Goal: Task Accomplishment & Management: Manage account settings

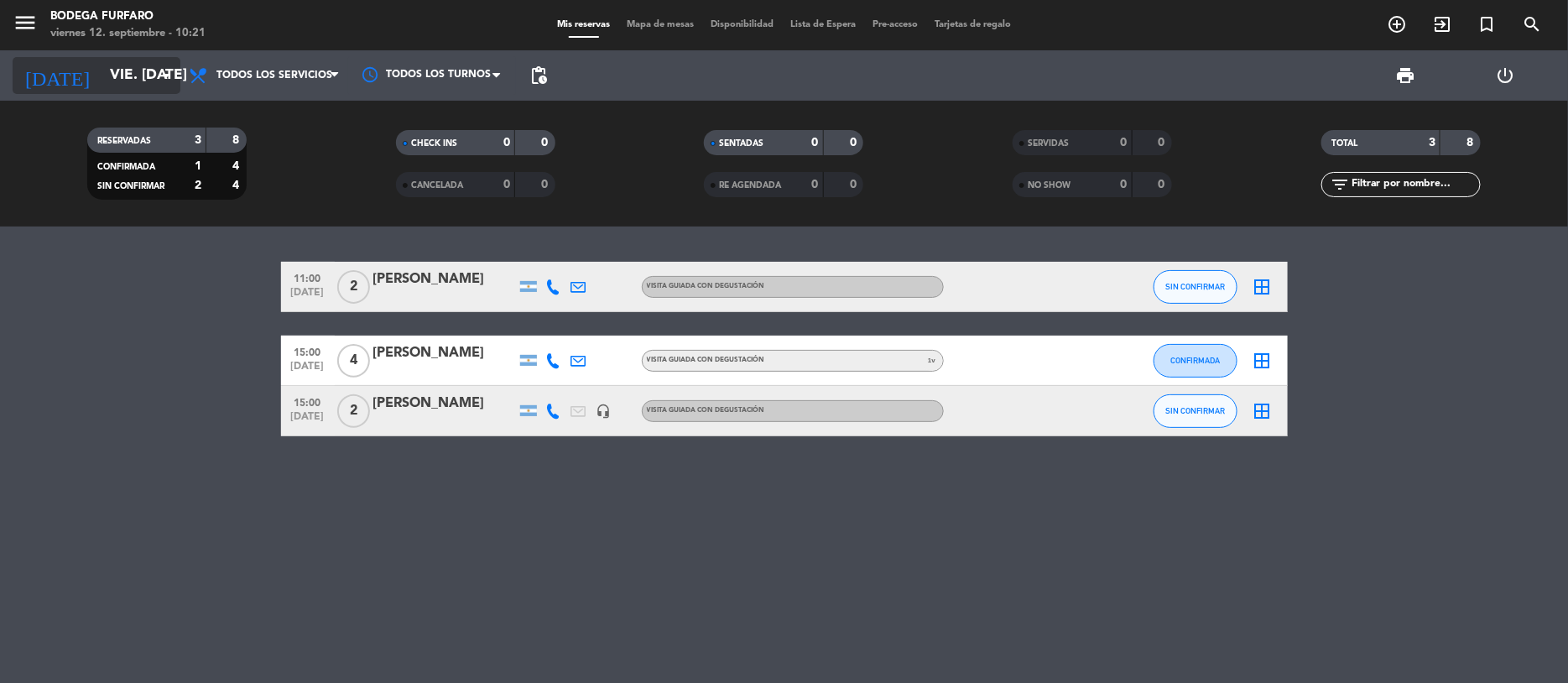
click at [143, 67] on input "vie. [DATE]" at bounding box center [194, 76] width 186 height 34
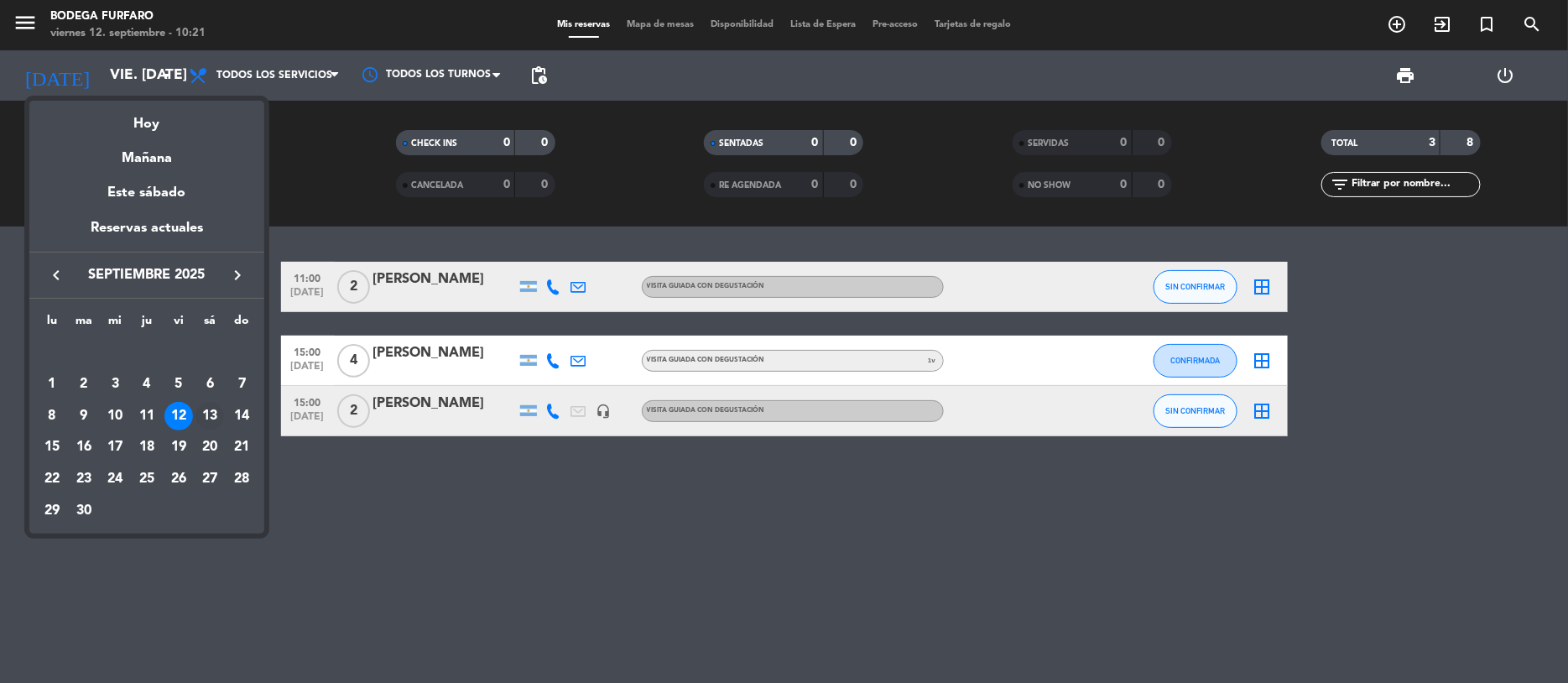
click at [211, 411] on div "13" at bounding box center [209, 416] width 28 height 28
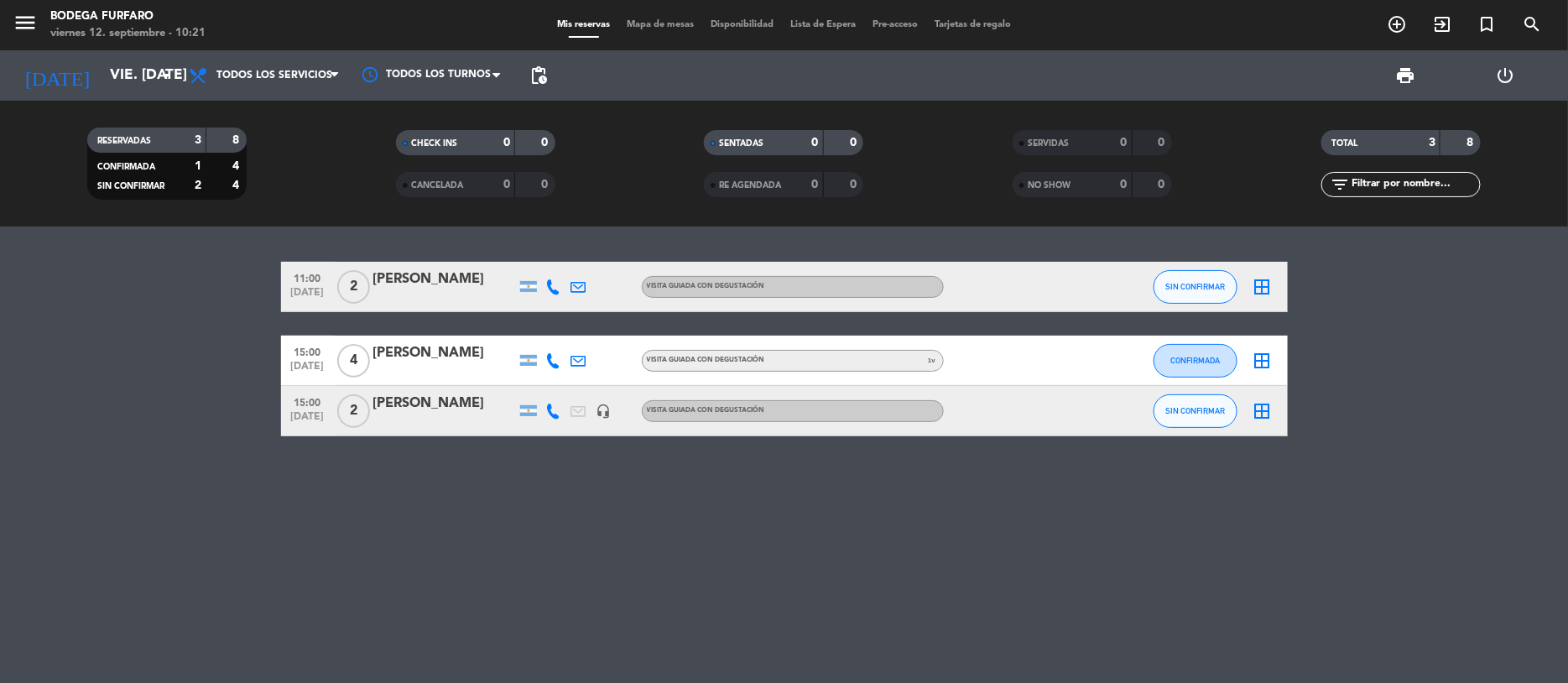
type input "sáb. [DATE]"
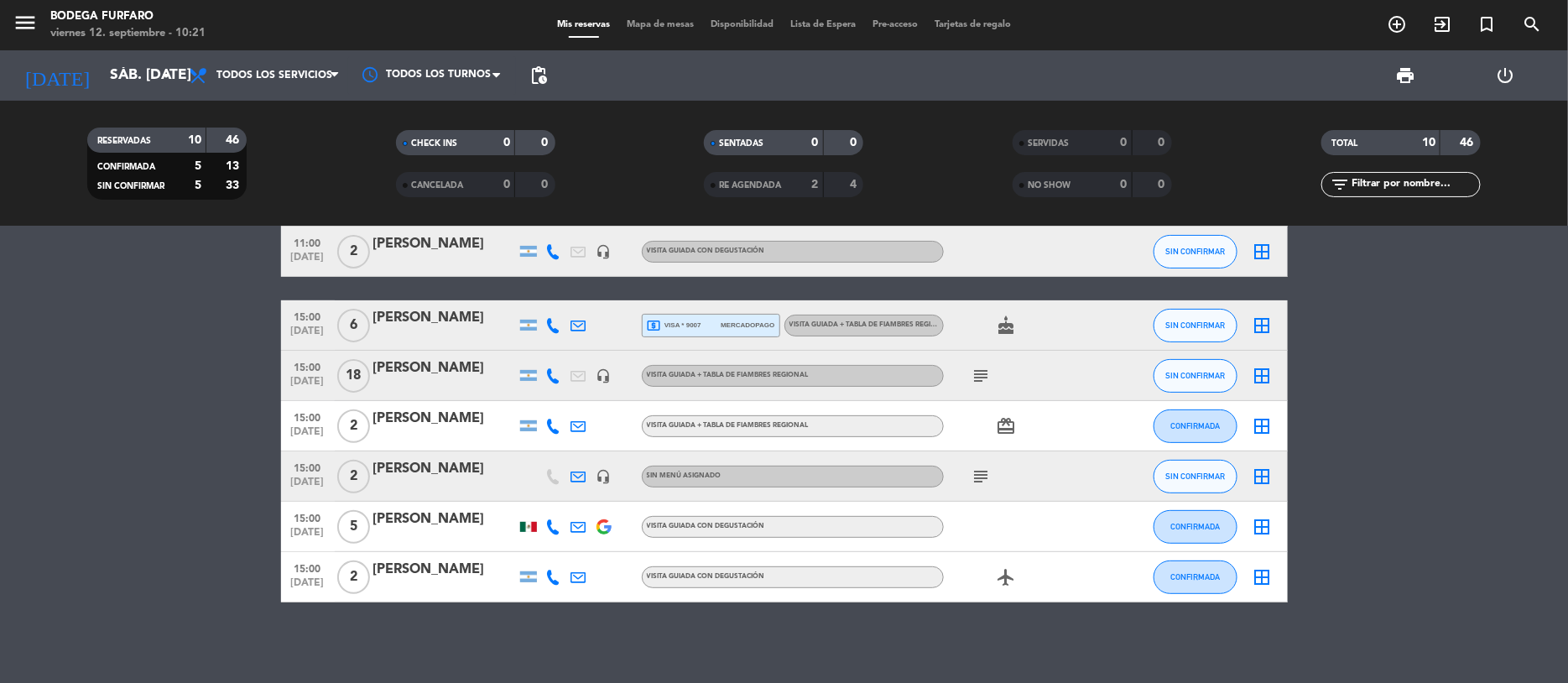
scroll to position [190, 0]
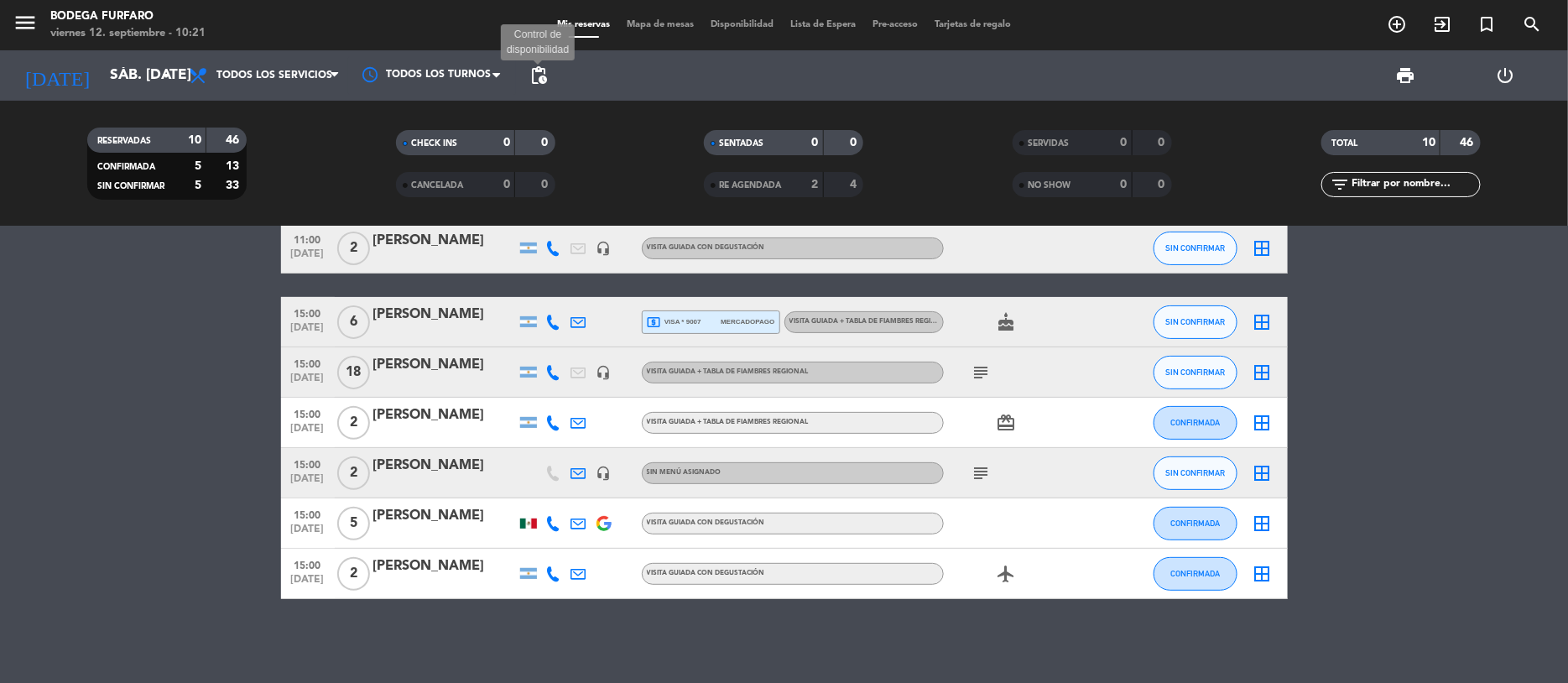
click at [533, 77] on span "pending_actions" at bounding box center [539, 75] width 20 height 20
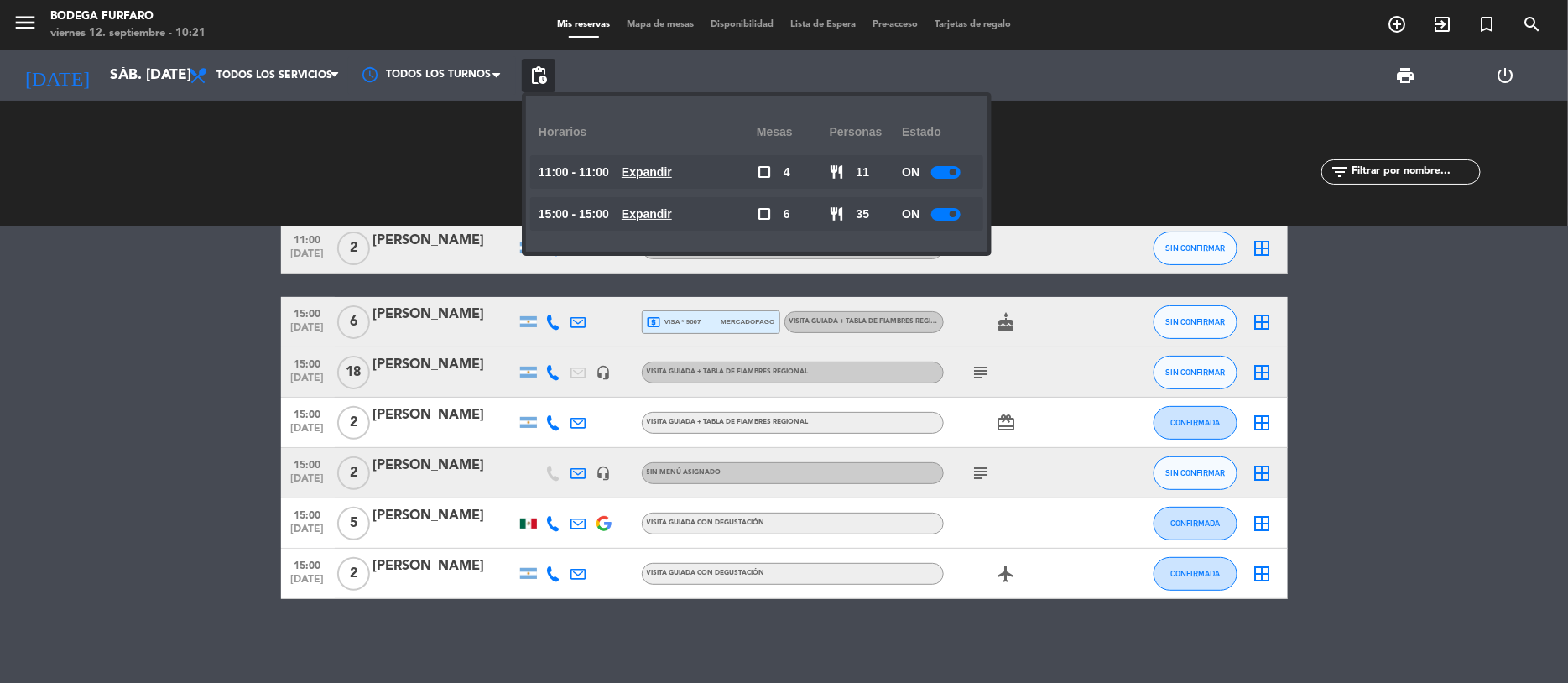
click at [948, 211] on div at bounding box center [946, 214] width 29 height 12
click at [1429, 452] on bookings-row "11:00 [DATE] 2 [PERSON_NAME] VISITA GUIADA + TABLA DE FIAMBRES REGIONAL card_gi…" at bounding box center [784, 335] width 1568 height 527
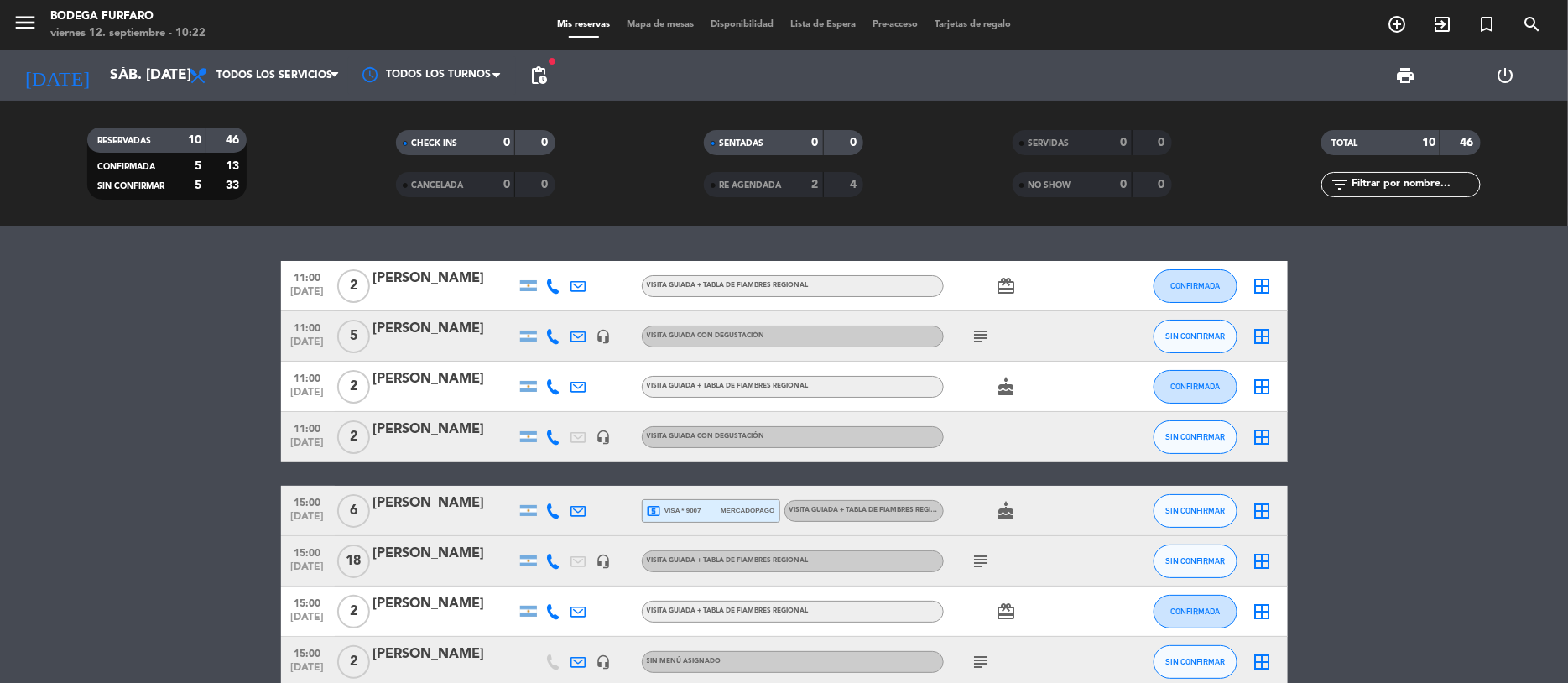
scroll to position [0, 0]
click at [1397, 27] on icon "add_circle_outline" at bounding box center [1397, 24] width 20 height 20
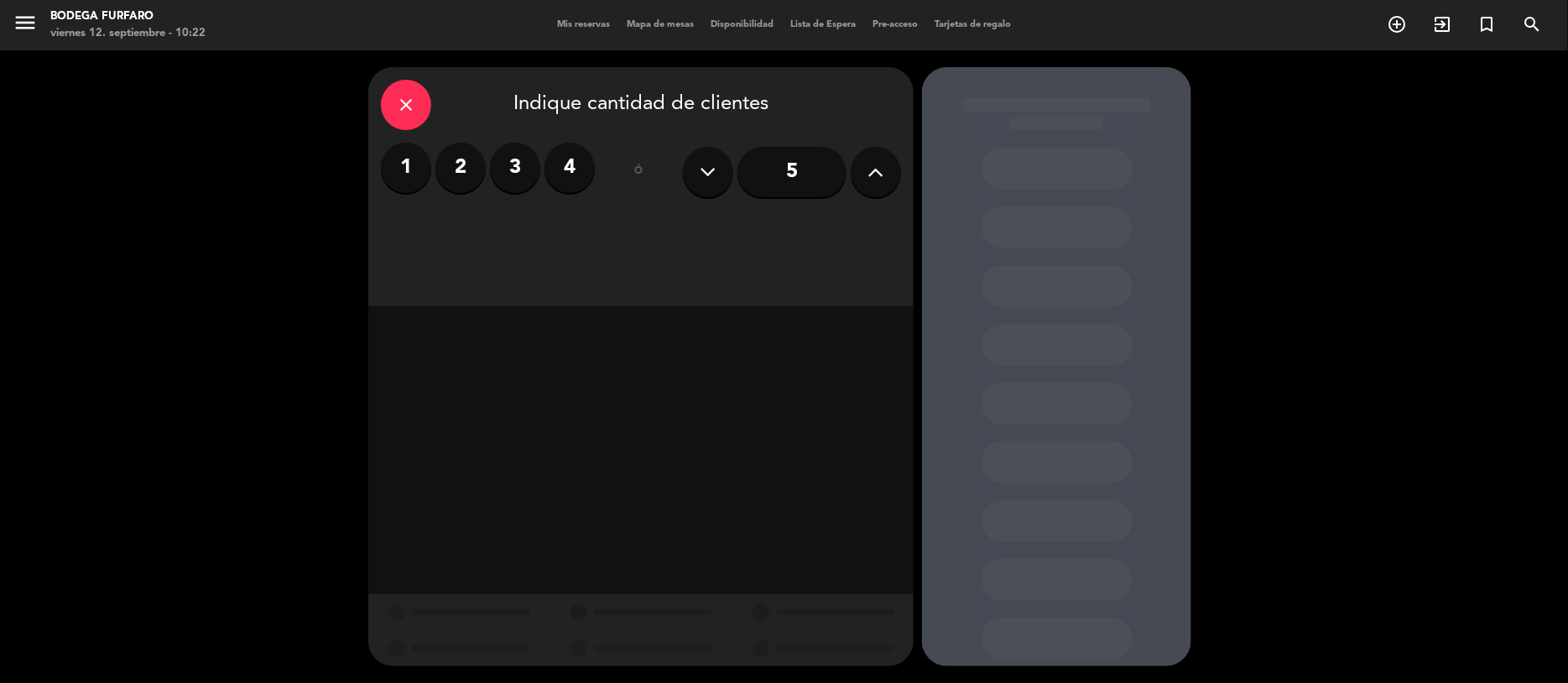
click at [462, 170] on label "2" at bounding box center [460, 168] width 50 height 50
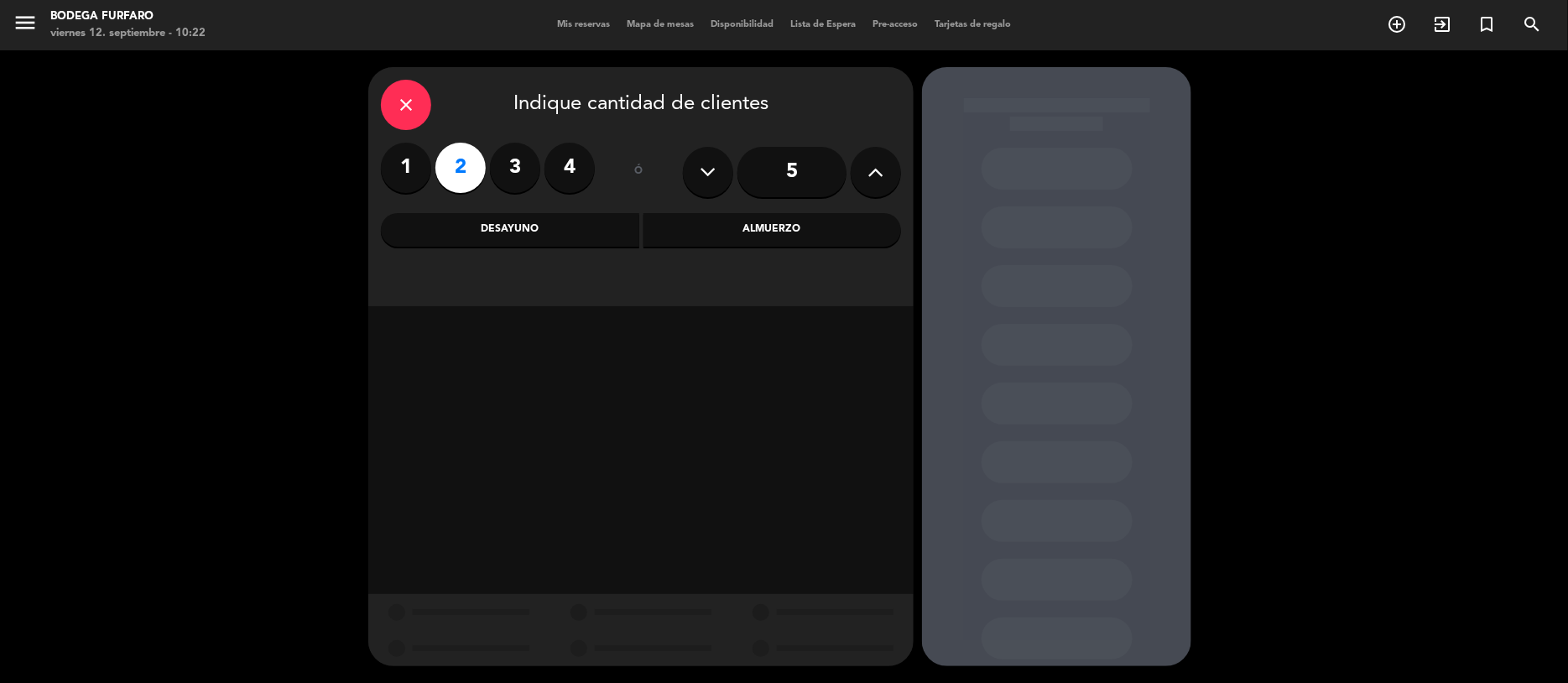
click at [504, 228] on div "Desayuno" at bounding box center [509, 229] width 259 height 34
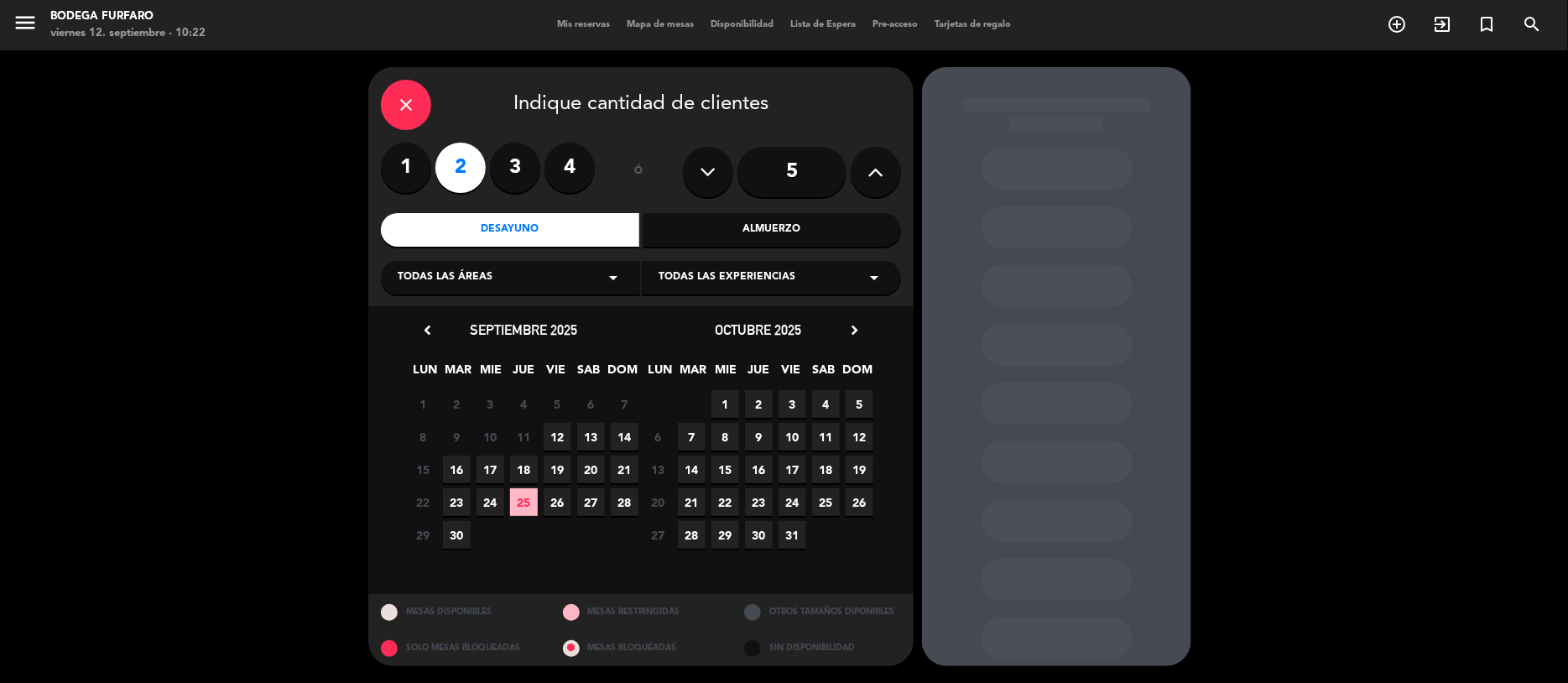
click at [593, 438] on span "13" at bounding box center [591, 436] width 27 height 27
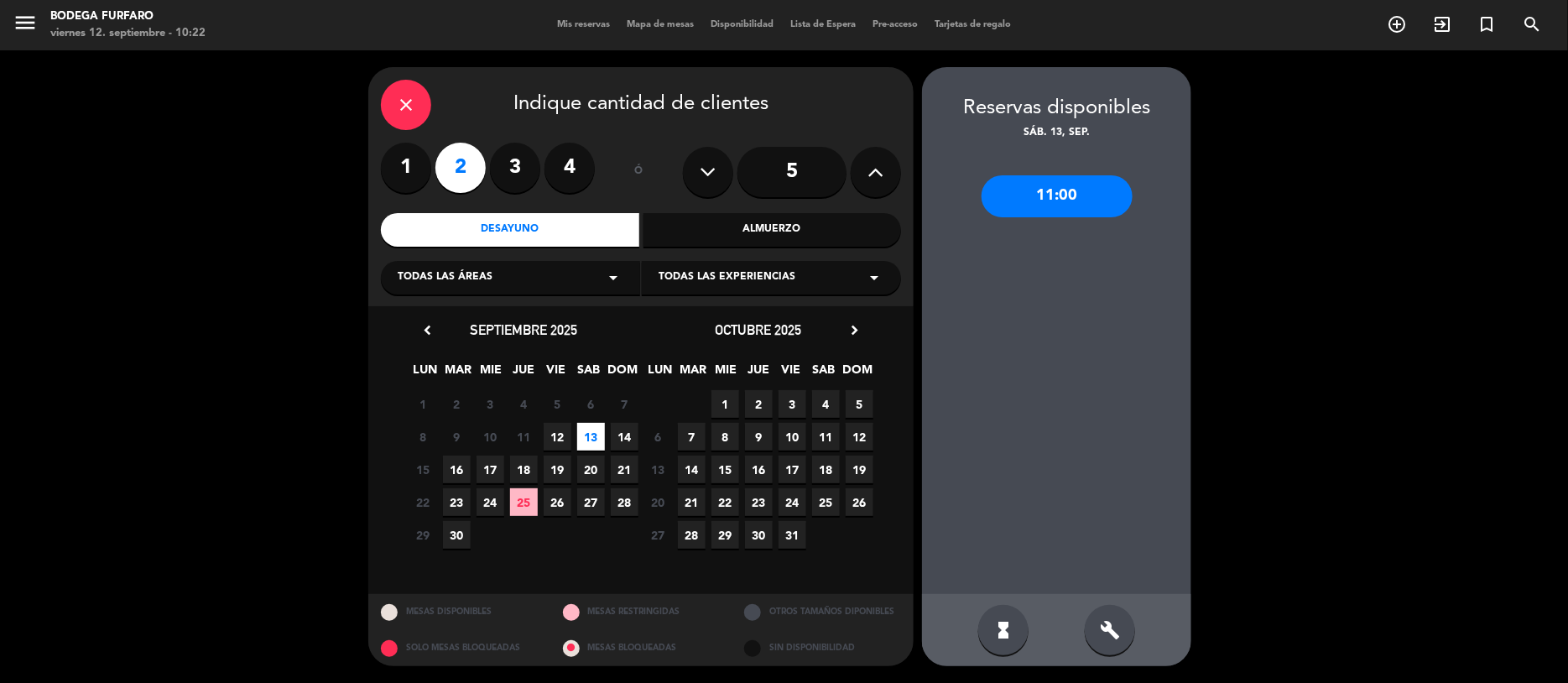
click at [1061, 199] on div "11:00" at bounding box center [1057, 197] width 151 height 42
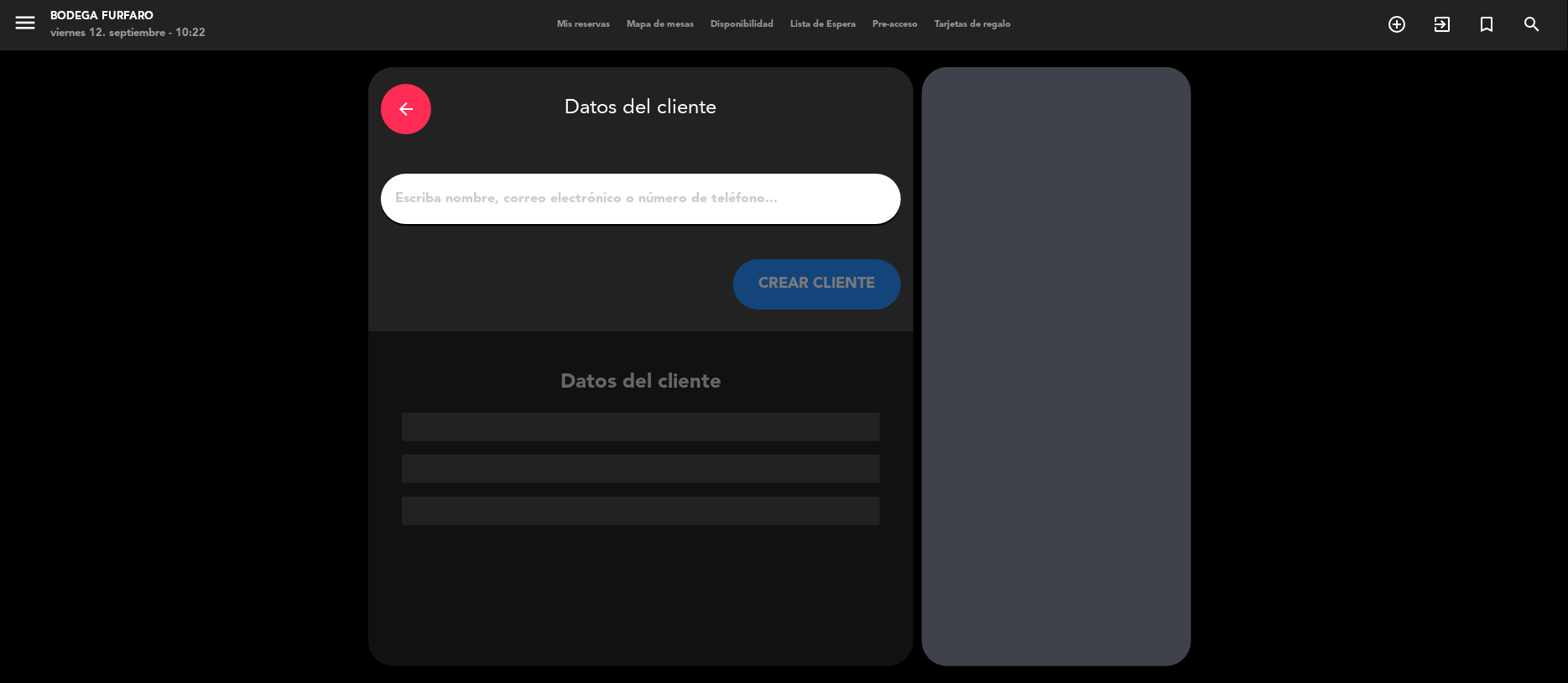
click at [763, 202] on input "1" at bounding box center [641, 199] width 495 height 24
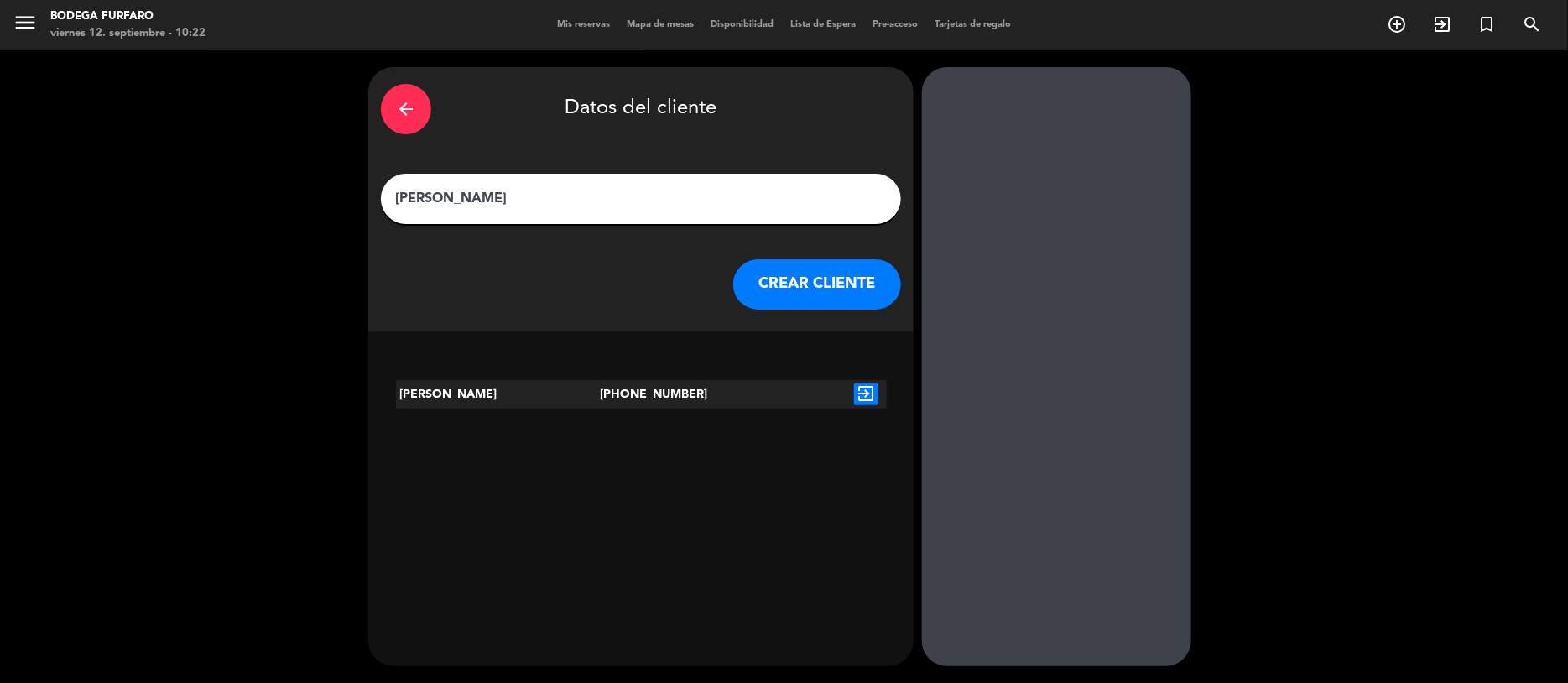
type input "[PERSON_NAME]"
click at [805, 281] on button "CREAR CLIENTE" at bounding box center [818, 284] width 168 height 50
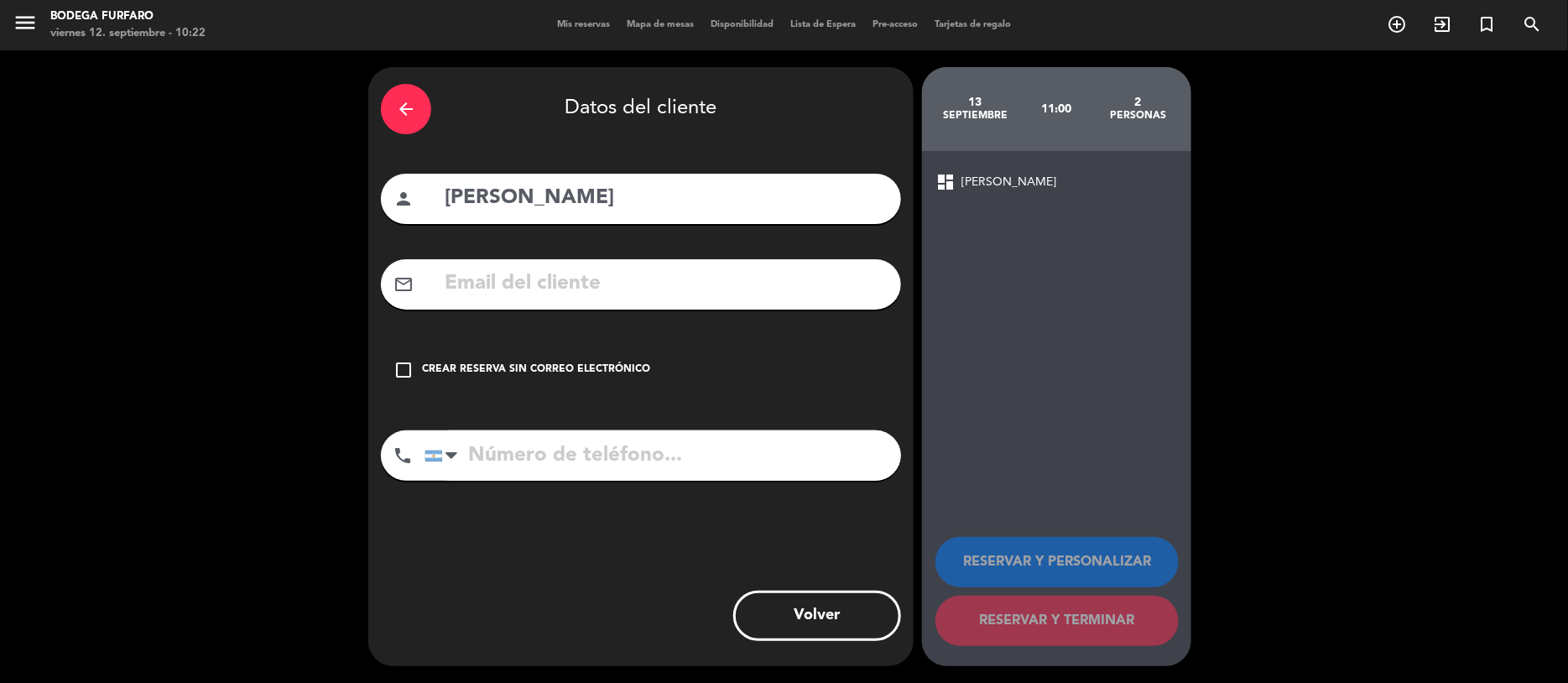
click at [407, 364] on icon "check_box_outline_blank" at bounding box center [403, 370] width 20 height 20
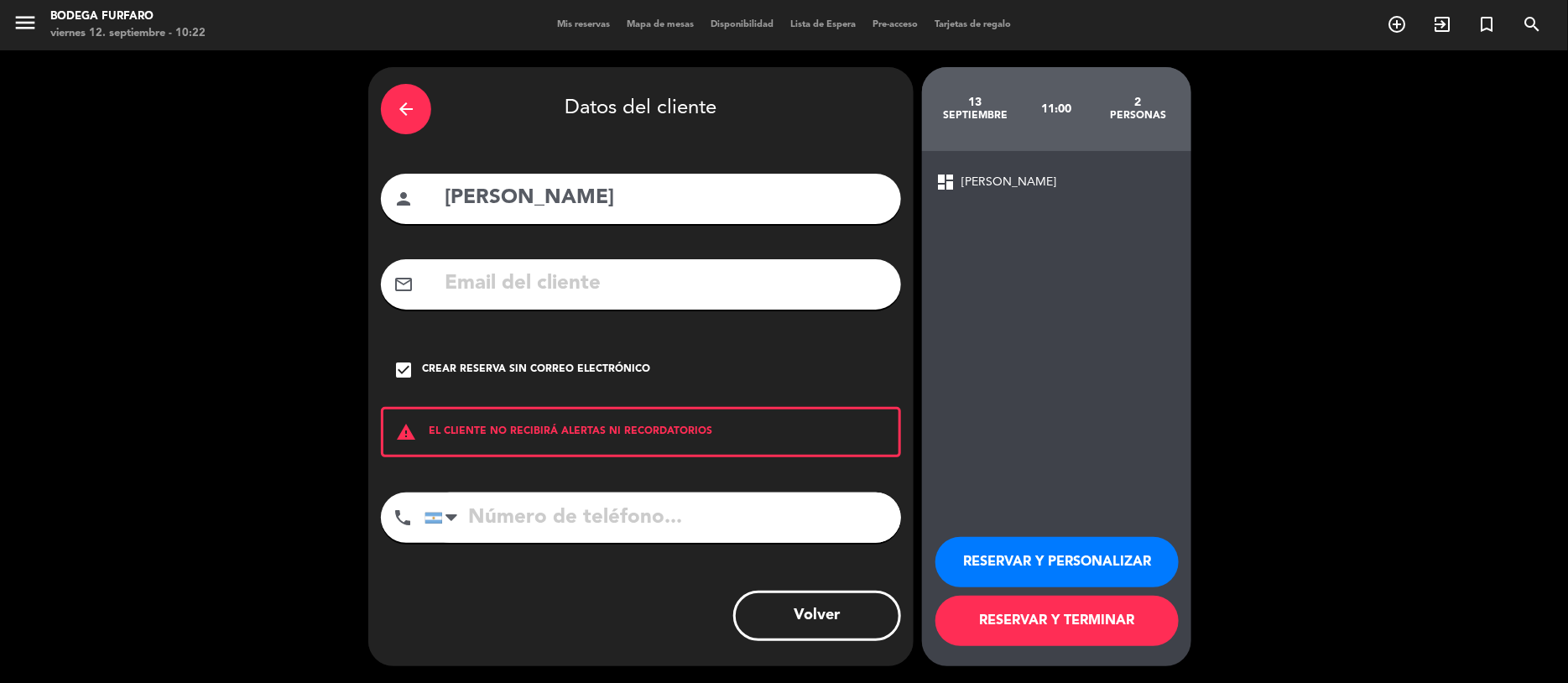
click at [546, 512] on input "tel" at bounding box center [663, 517] width 477 height 50
type input "3515514322"
click at [1006, 548] on button "RESERVAR Y PERSONALIZAR" at bounding box center [1058, 561] width 244 height 50
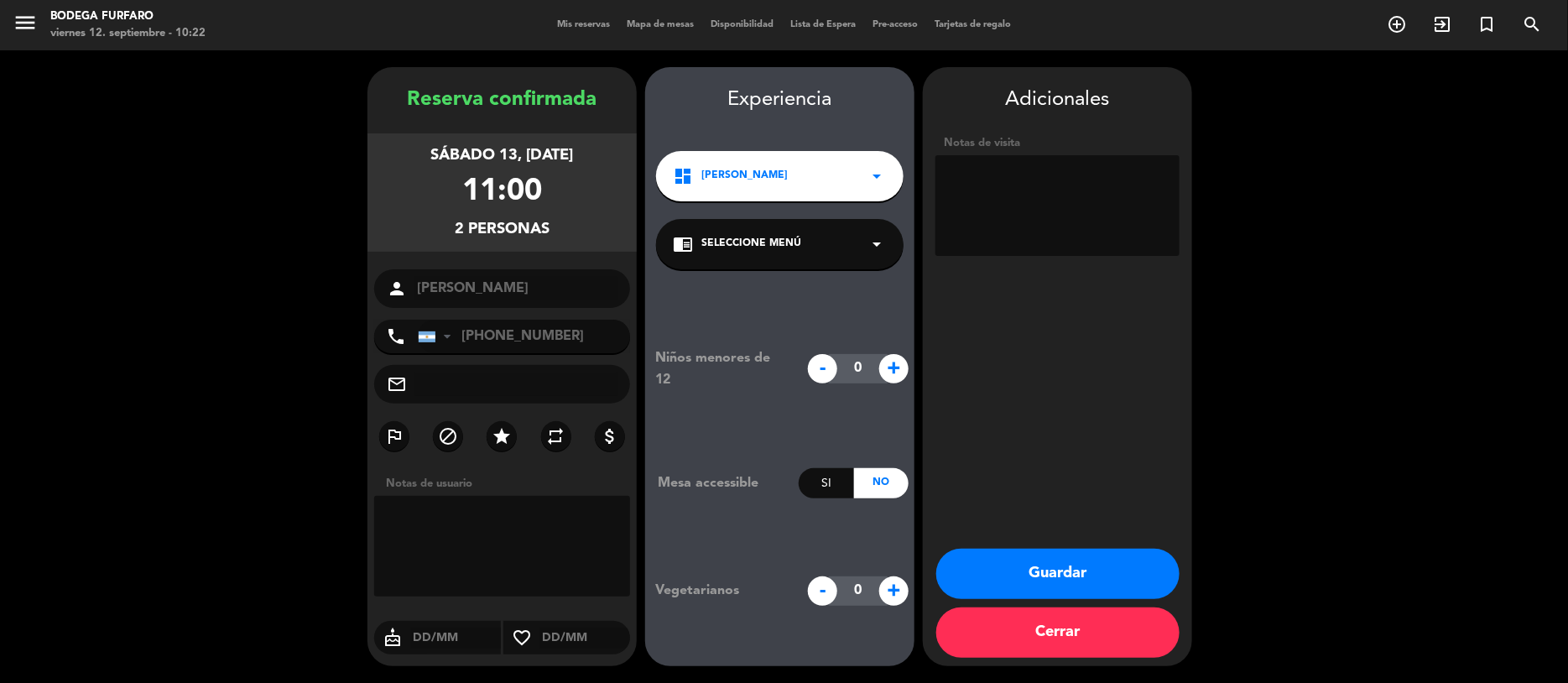
click at [864, 251] on div "chrome_reader_mode Seleccione Menú arrow_drop_down" at bounding box center [780, 244] width 247 height 50
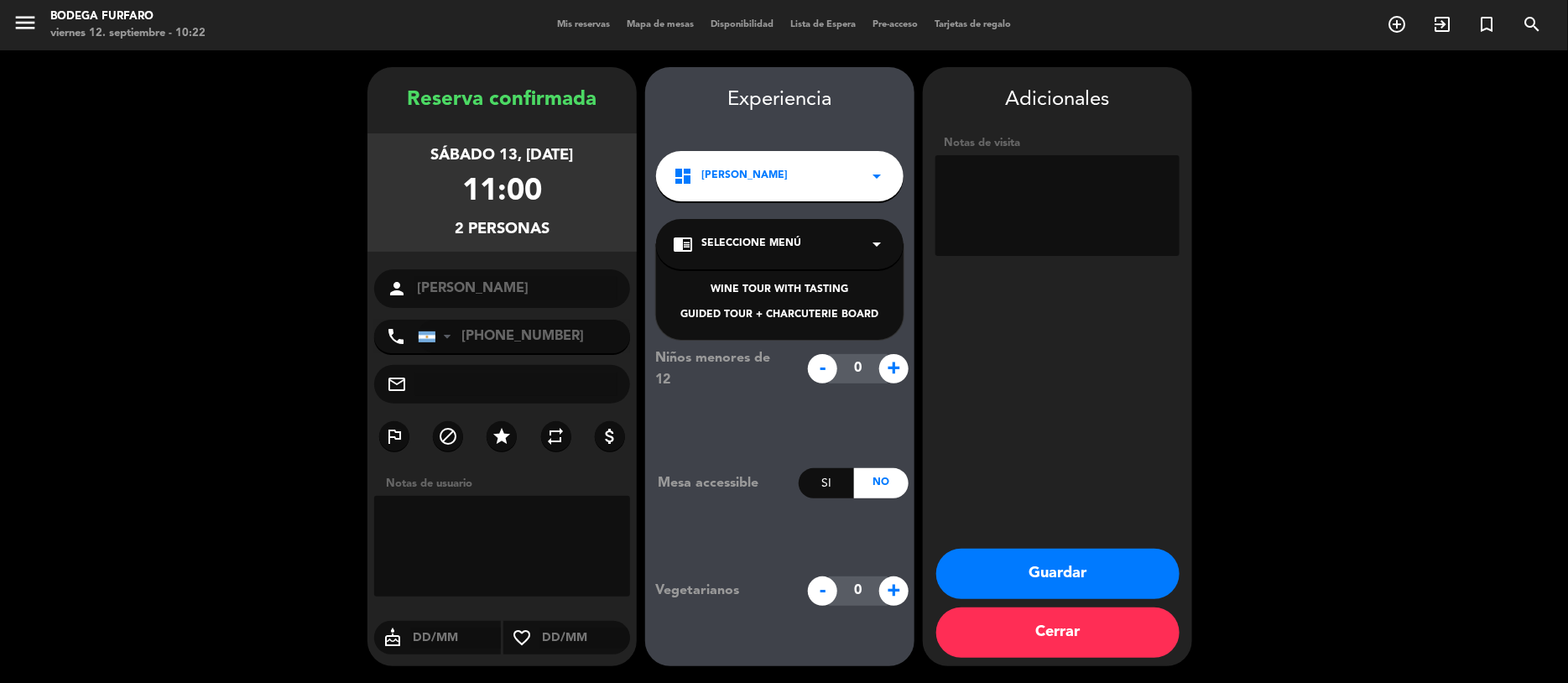
click at [847, 294] on div "WINE TOUR WITH TASTING" at bounding box center [780, 289] width 214 height 17
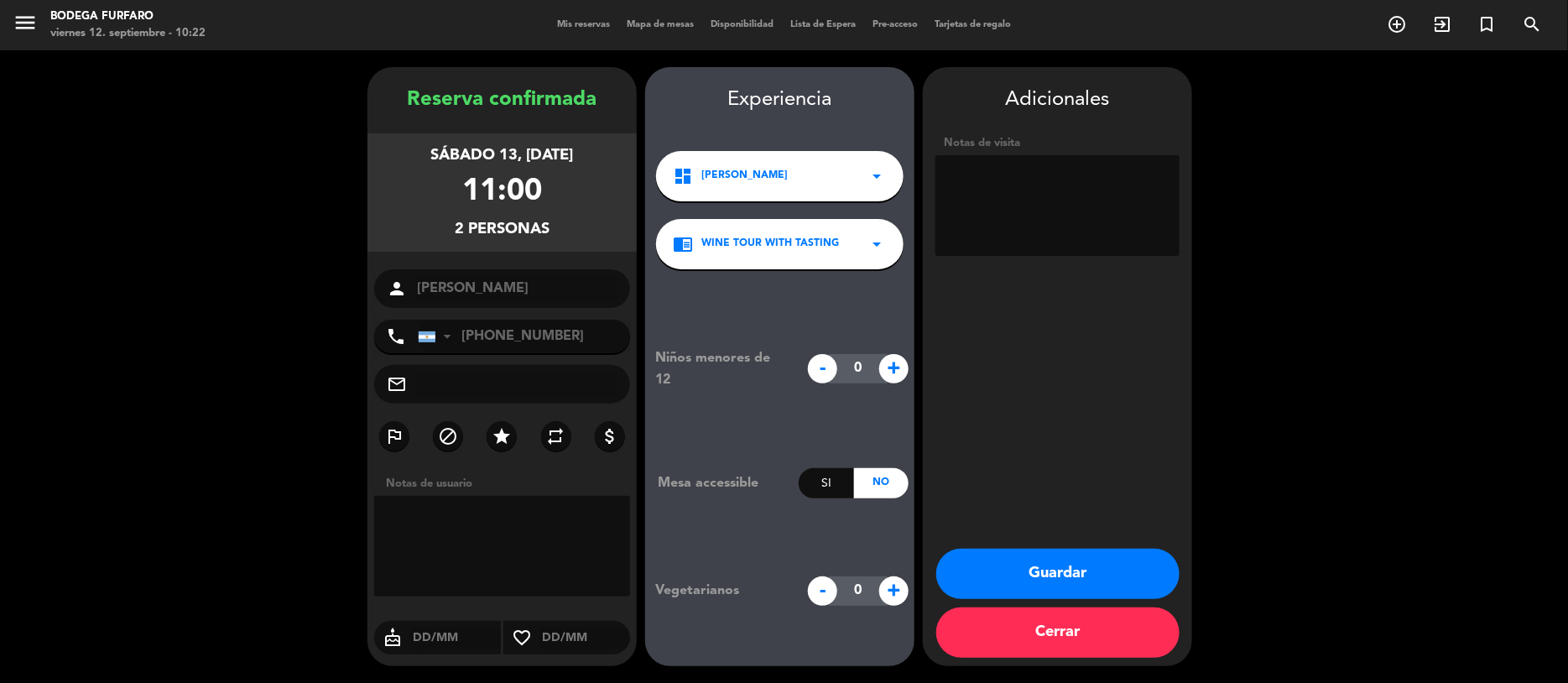
click at [1030, 574] on button "Guardar" at bounding box center [1059, 574] width 244 height 50
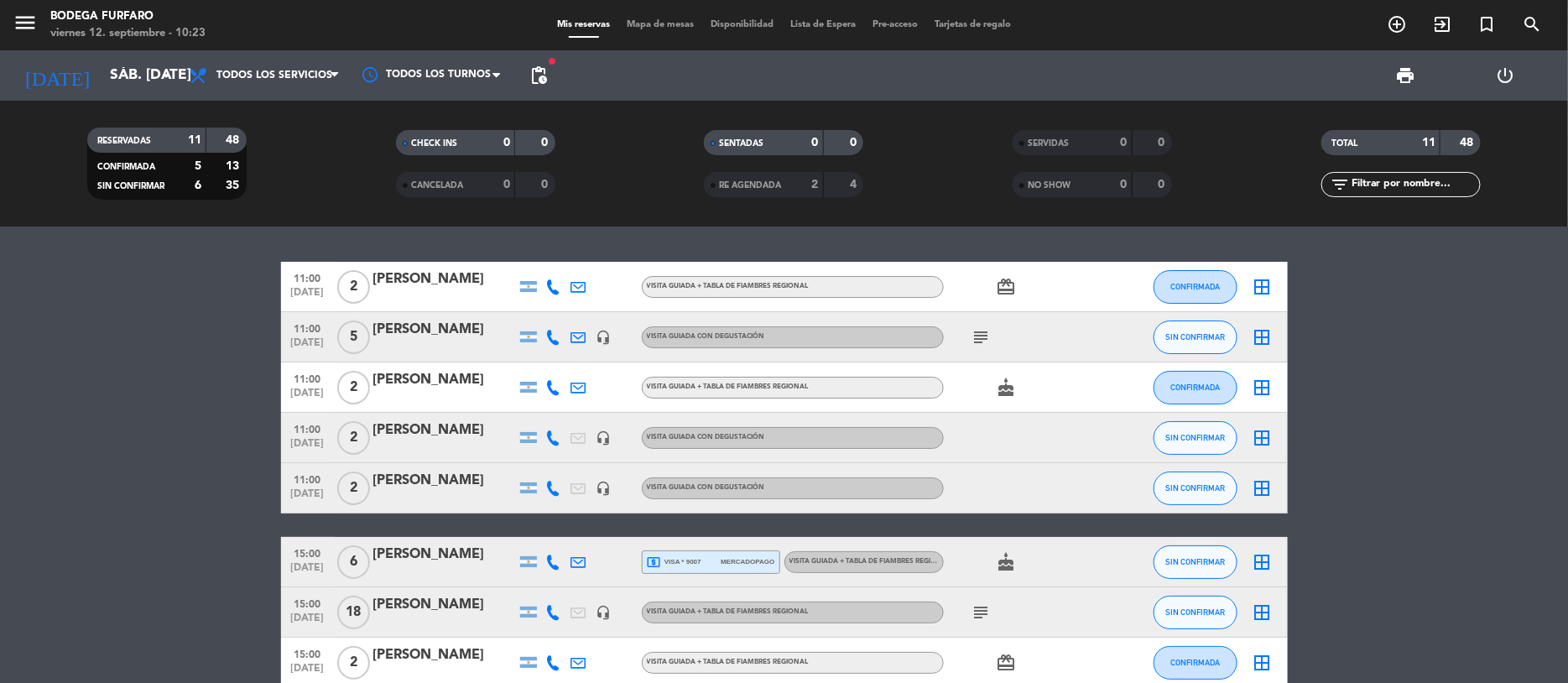
click at [472, 430] on div "[PERSON_NAME]" at bounding box center [445, 430] width 143 height 22
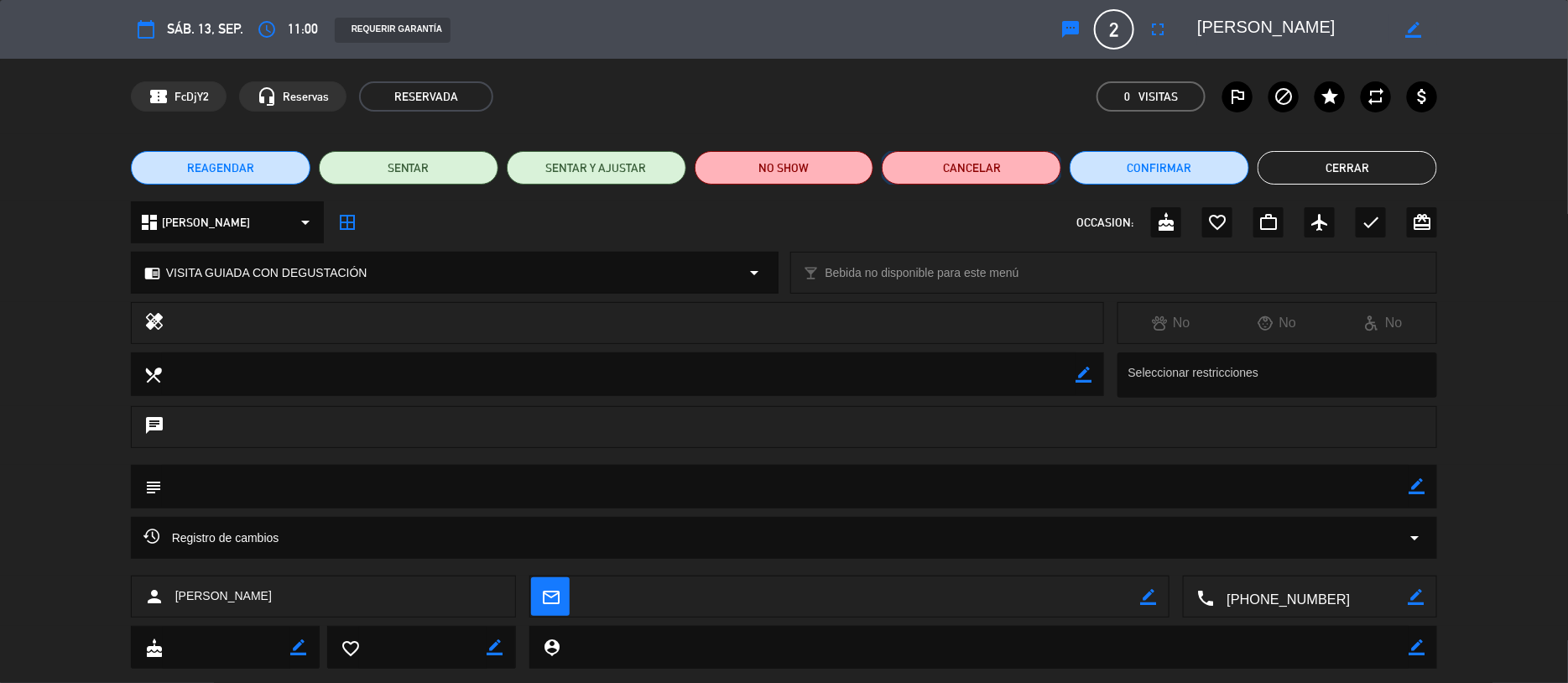
click at [994, 176] on button "Cancelar" at bounding box center [971, 168] width 179 height 34
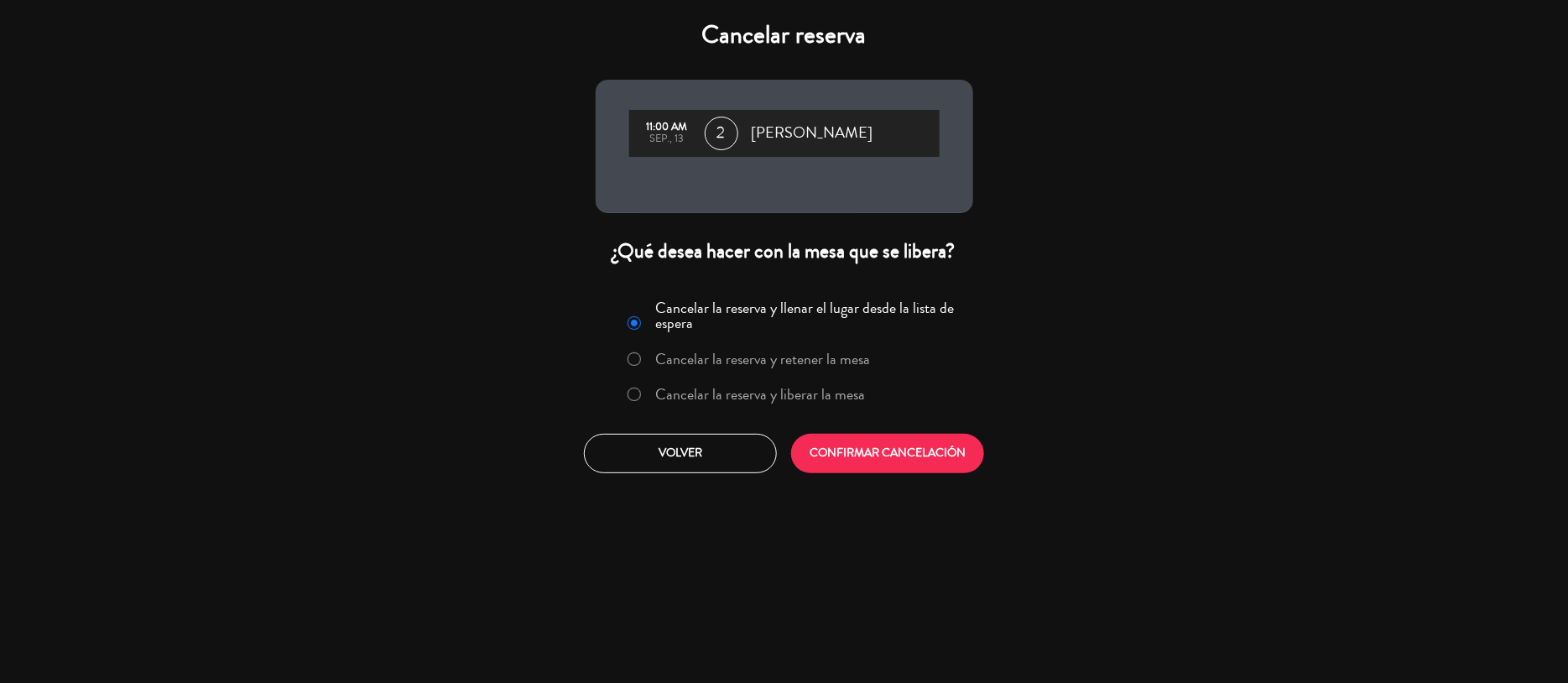
click at [740, 394] on label "Cancelar la reserva y liberar la mesa" at bounding box center [760, 394] width 210 height 15
click at [833, 451] on button "CONFIRMAR CANCELACIÓN" at bounding box center [887, 453] width 193 height 40
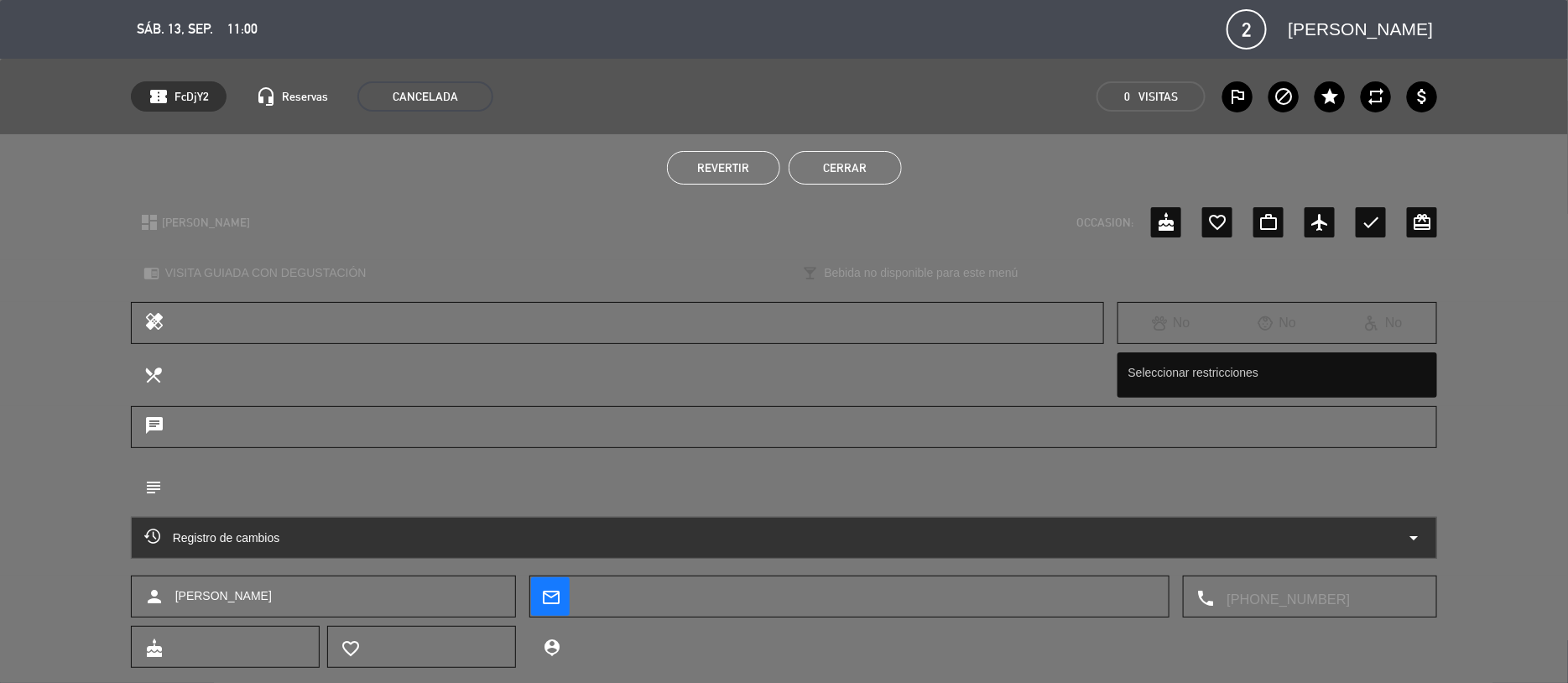
click at [847, 165] on button "Cerrar" at bounding box center [845, 168] width 113 height 34
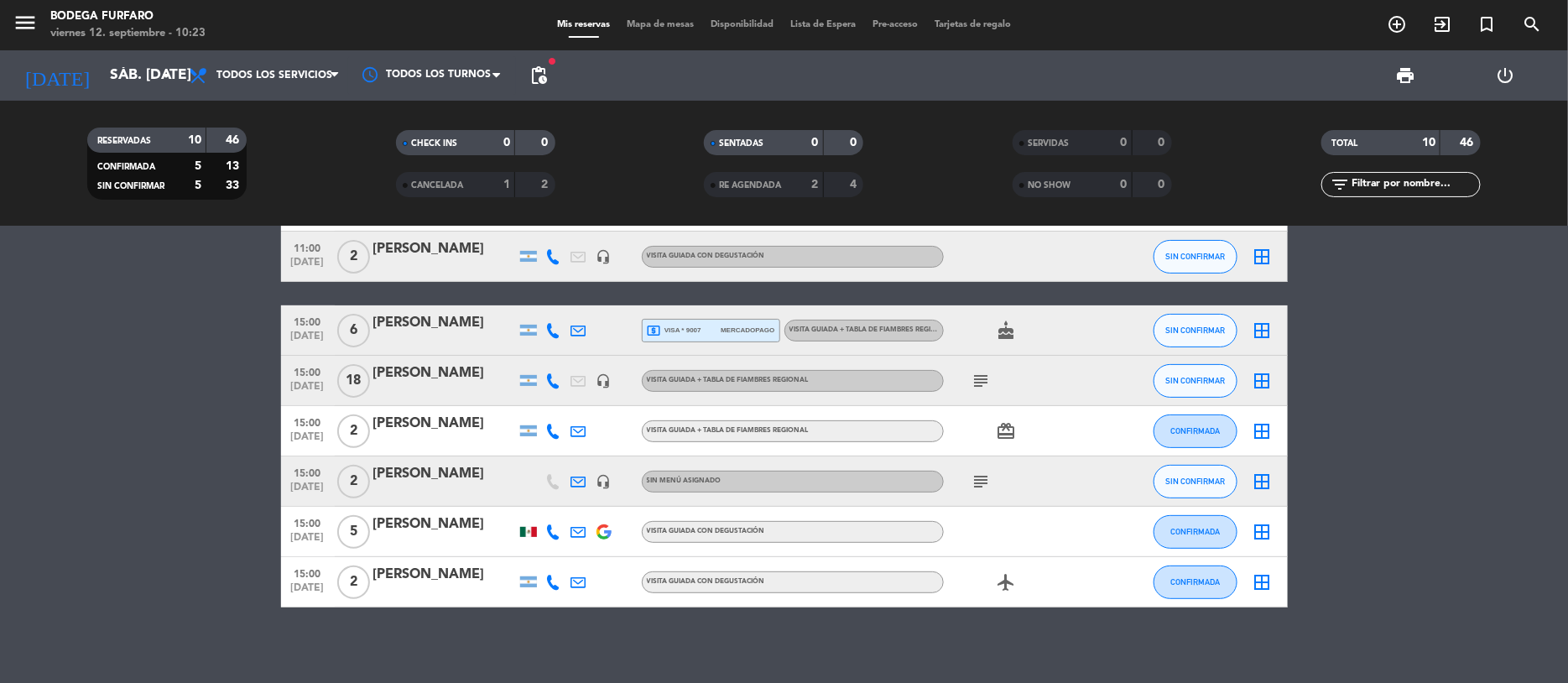
scroll to position [190, 0]
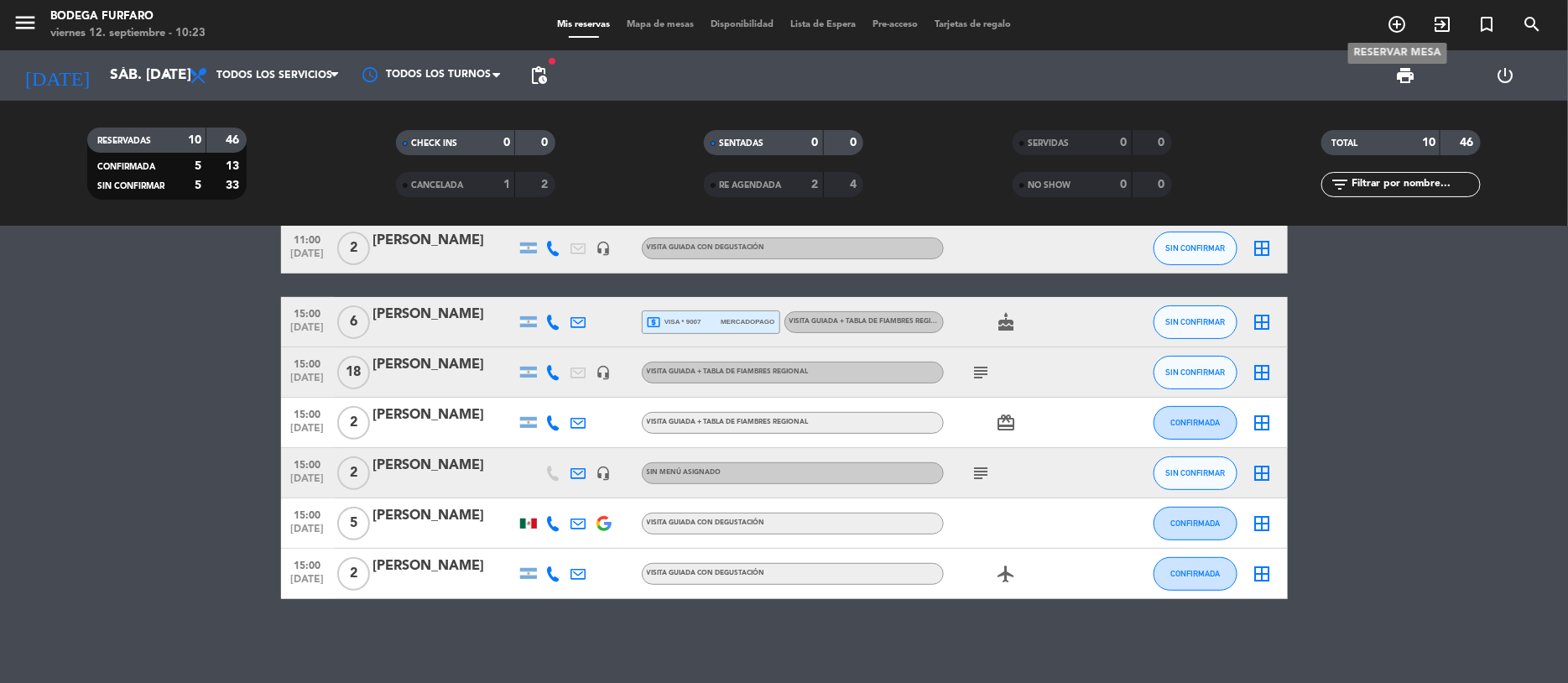
click at [1391, 25] on icon "add_circle_outline" at bounding box center [1397, 24] width 20 height 20
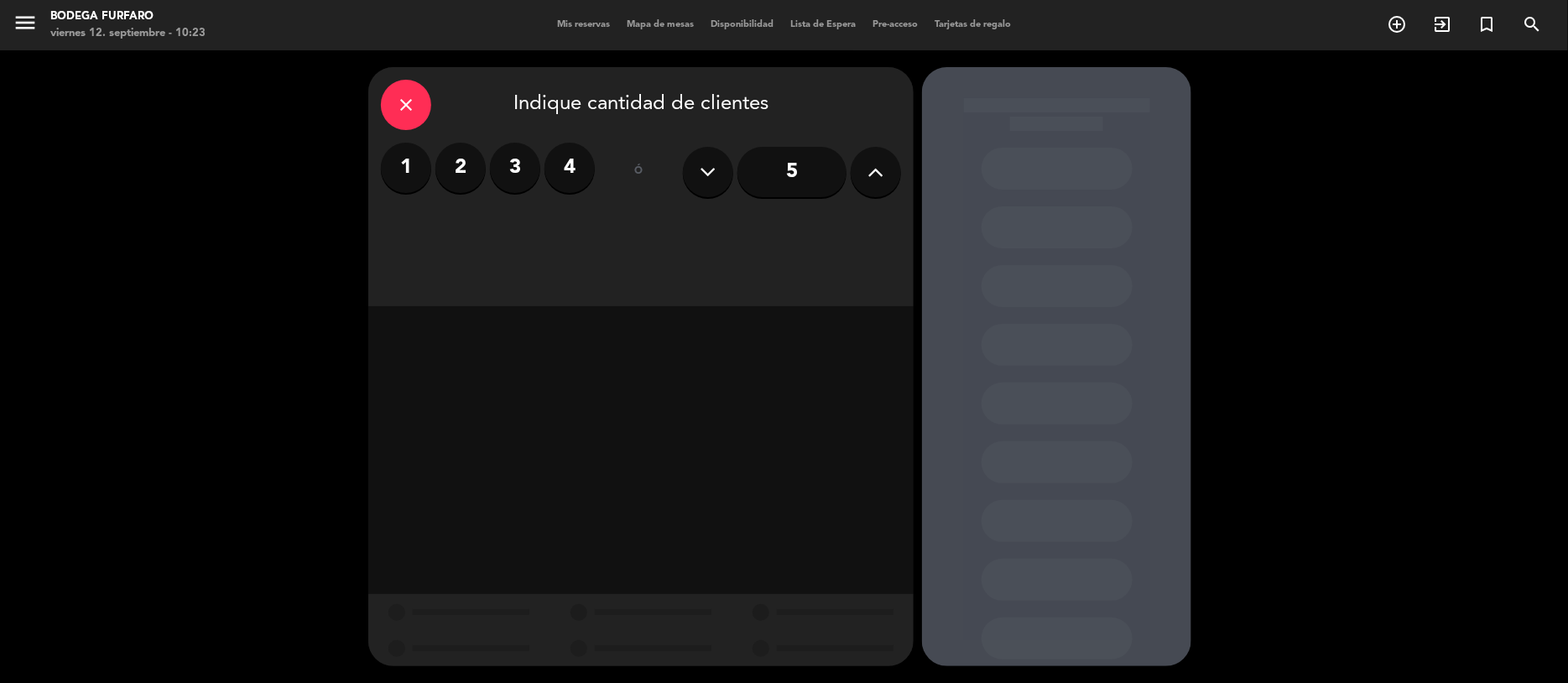
click at [462, 180] on label "2" at bounding box center [460, 168] width 50 height 50
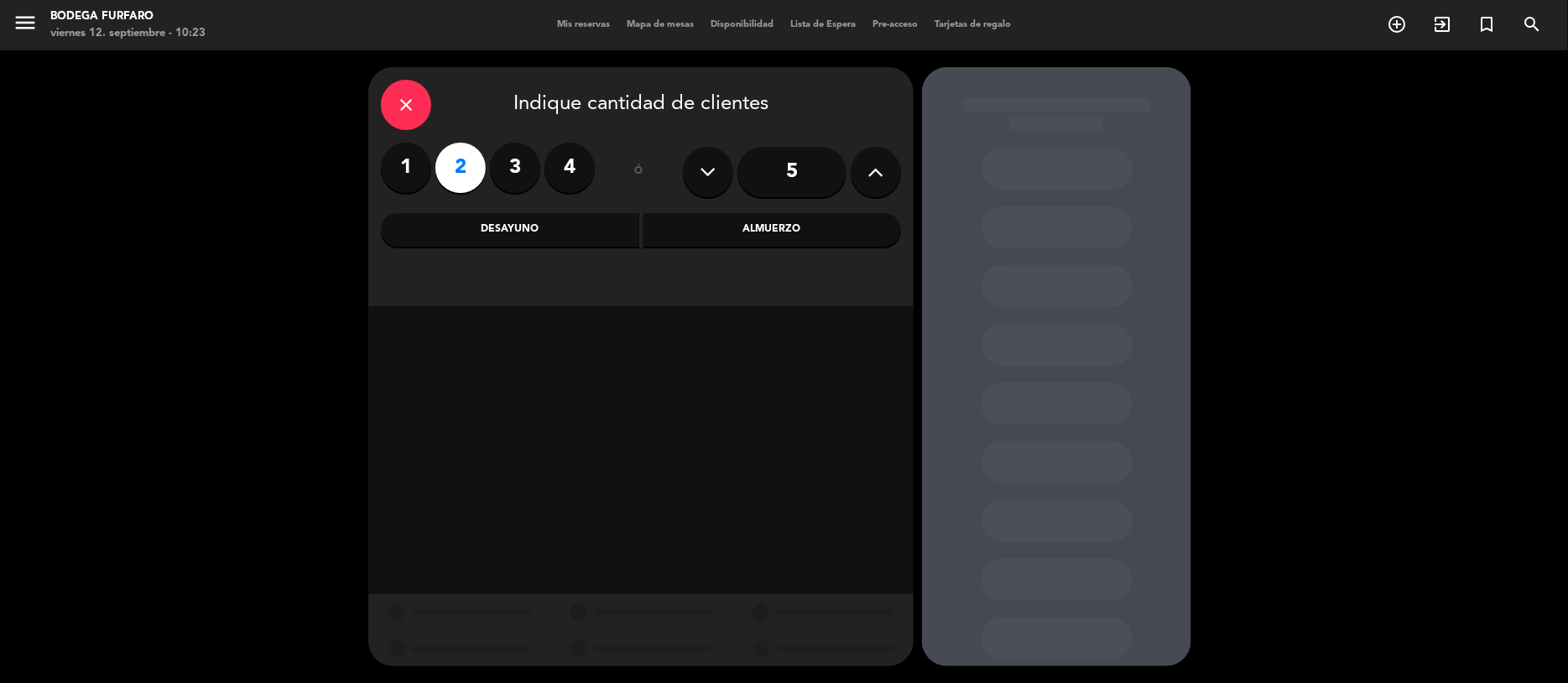
click at [715, 231] on div "Almuerzo" at bounding box center [773, 229] width 259 height 34
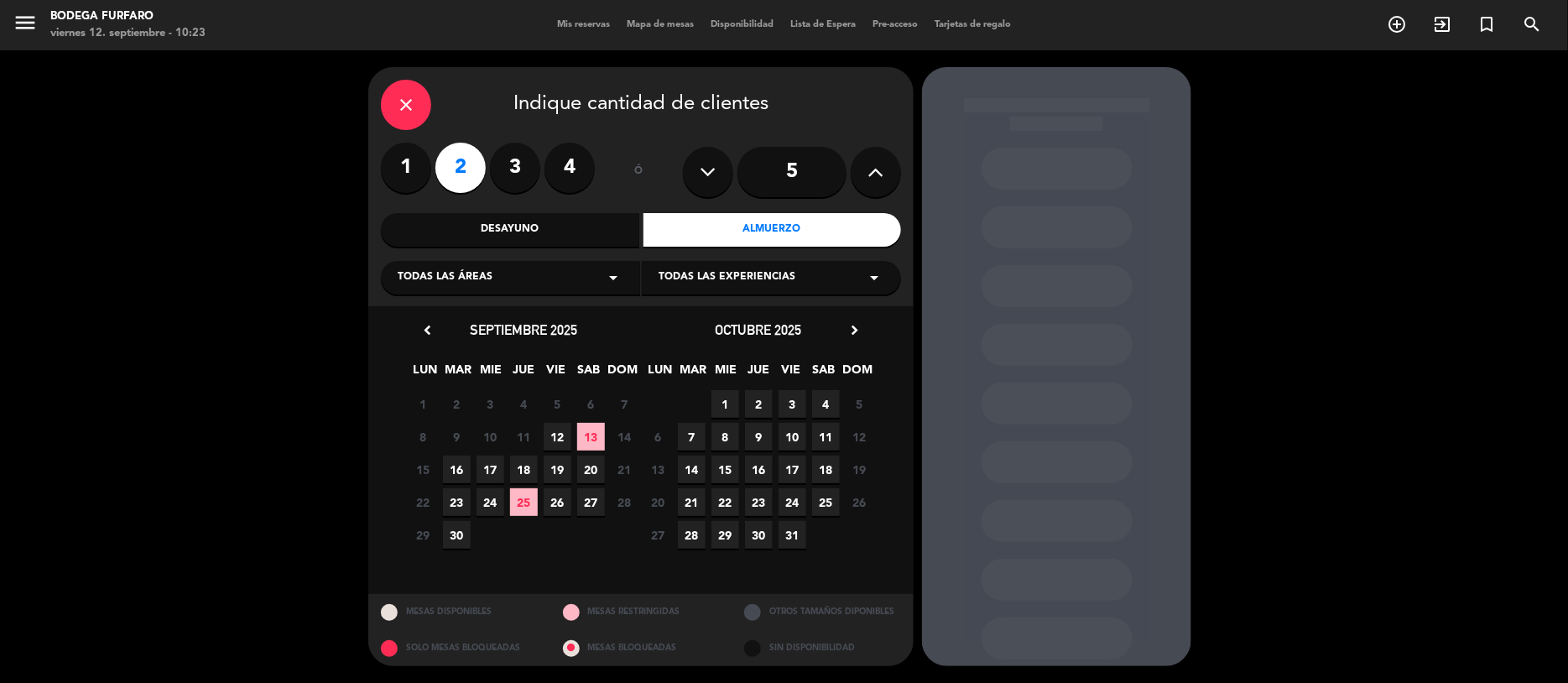
click at [589, 432] on span "13" at bounding box center [591, 436] width 27 height 27
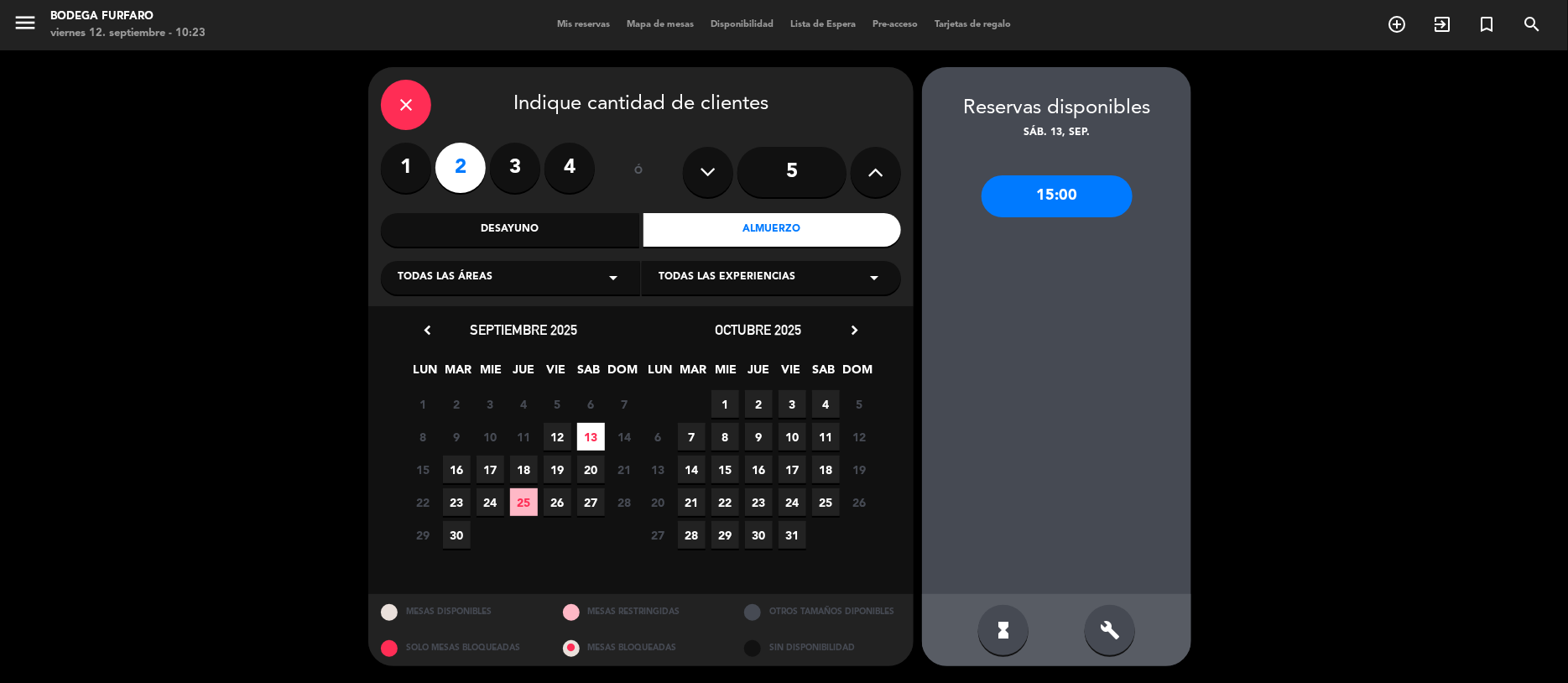
click at [1078, 199] on div "15:00" at bounding box center [1057, 197] width 151 height 42
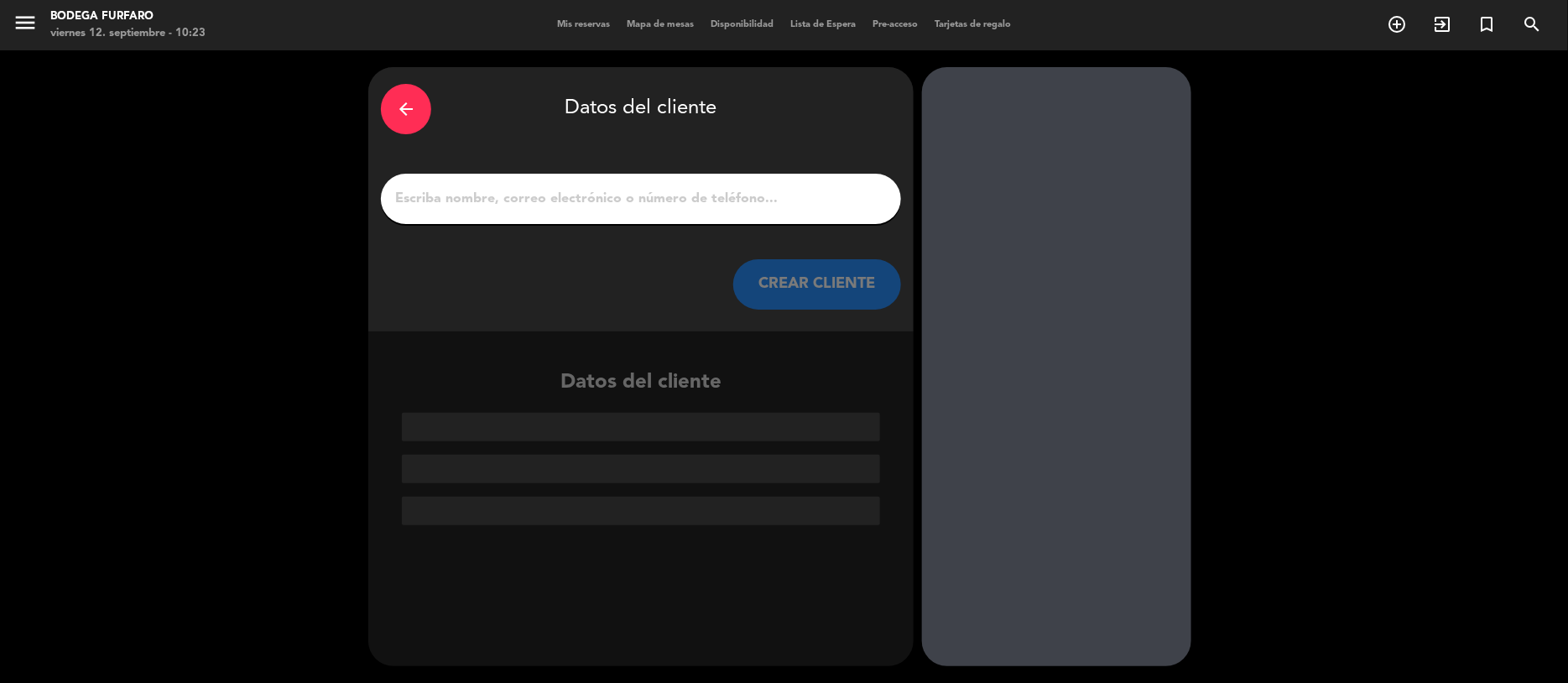
click at [829, 208] on input "1" at bounding box center [641, 199] width 495 height 24
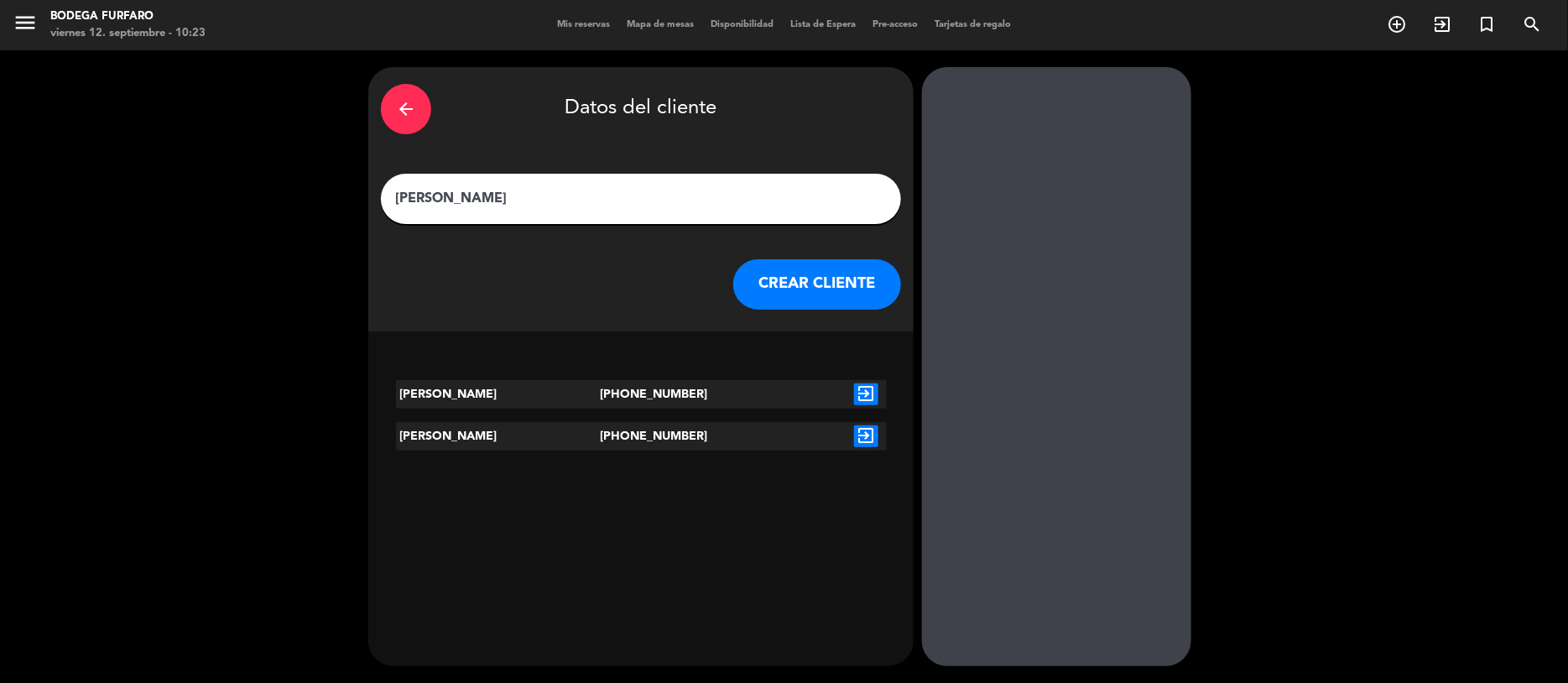
type input "[PERSON_NAME]"
click at [769, 393] on div at bounding box center [764, 394] width 163 height 28
click at [795, 275] on button "CREAR CLIENTE" at bounding box center [818, 284] width 168 height 50
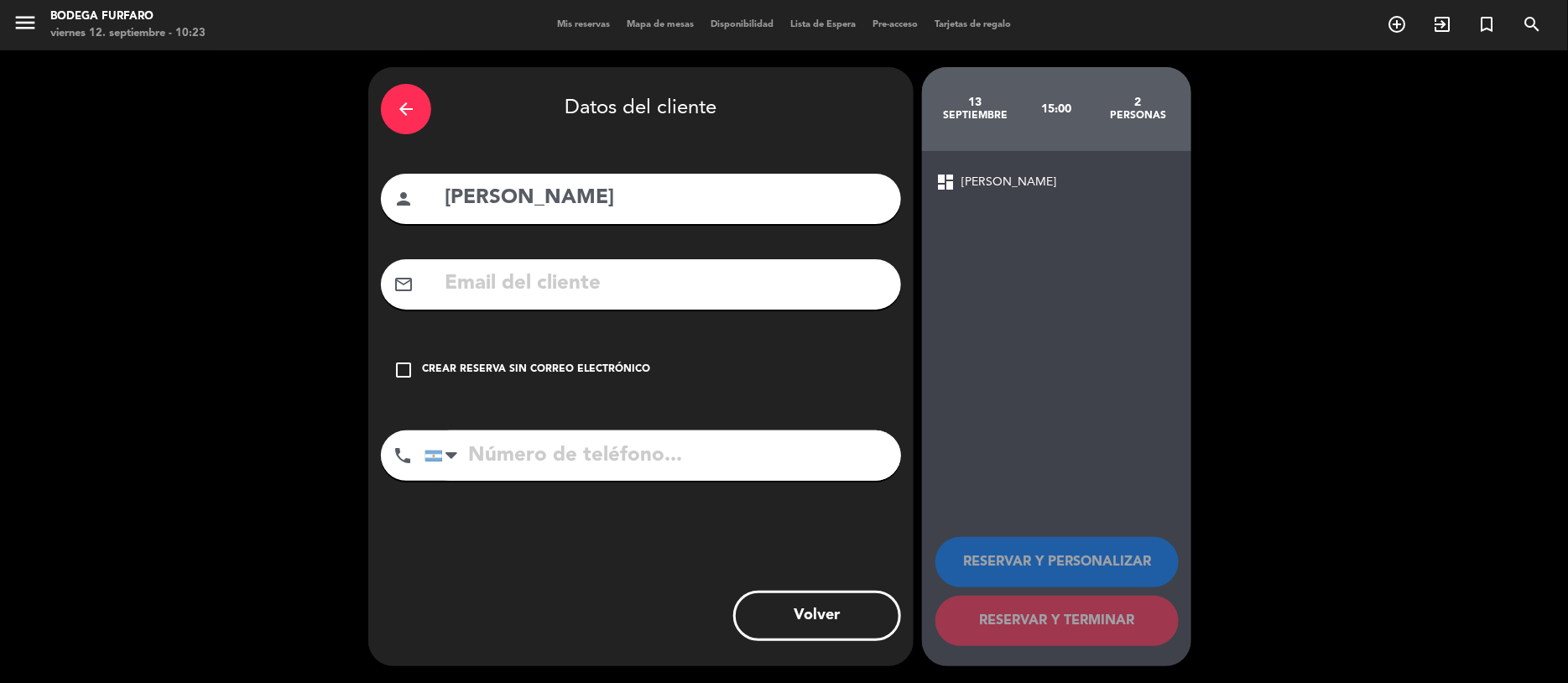
click at [395, 353] on div "check_box_outline_blank Crear reserva sin correo electrónico" at bounding box center [640, 370] width 520 height 50
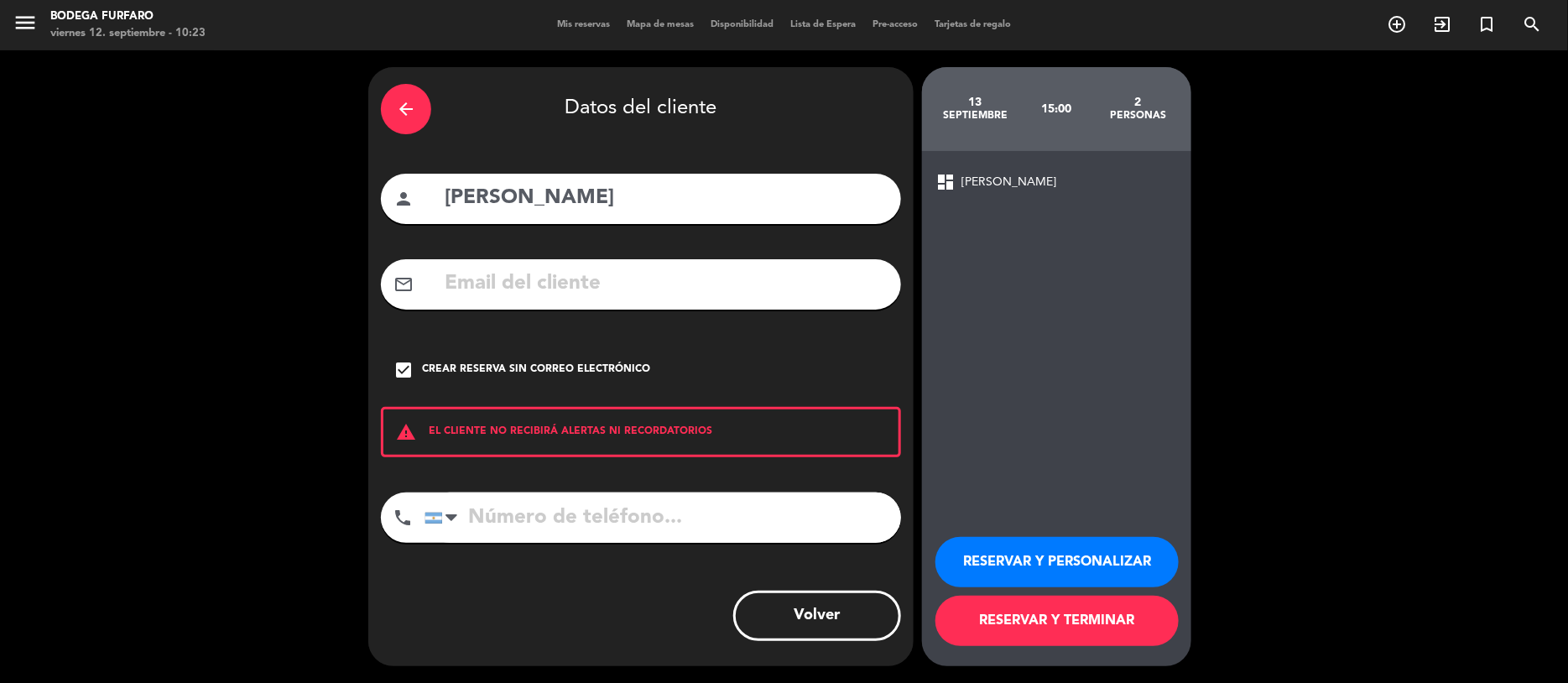
click at [540, 530] on input "tel" at bounding box center [663, 517] width 477 height 50
type input "3515514322"
click at [1089, 559] on button "RESERVAR Y PERSONALIZAR" at bounding box center [1058, 561] width 244 height 50
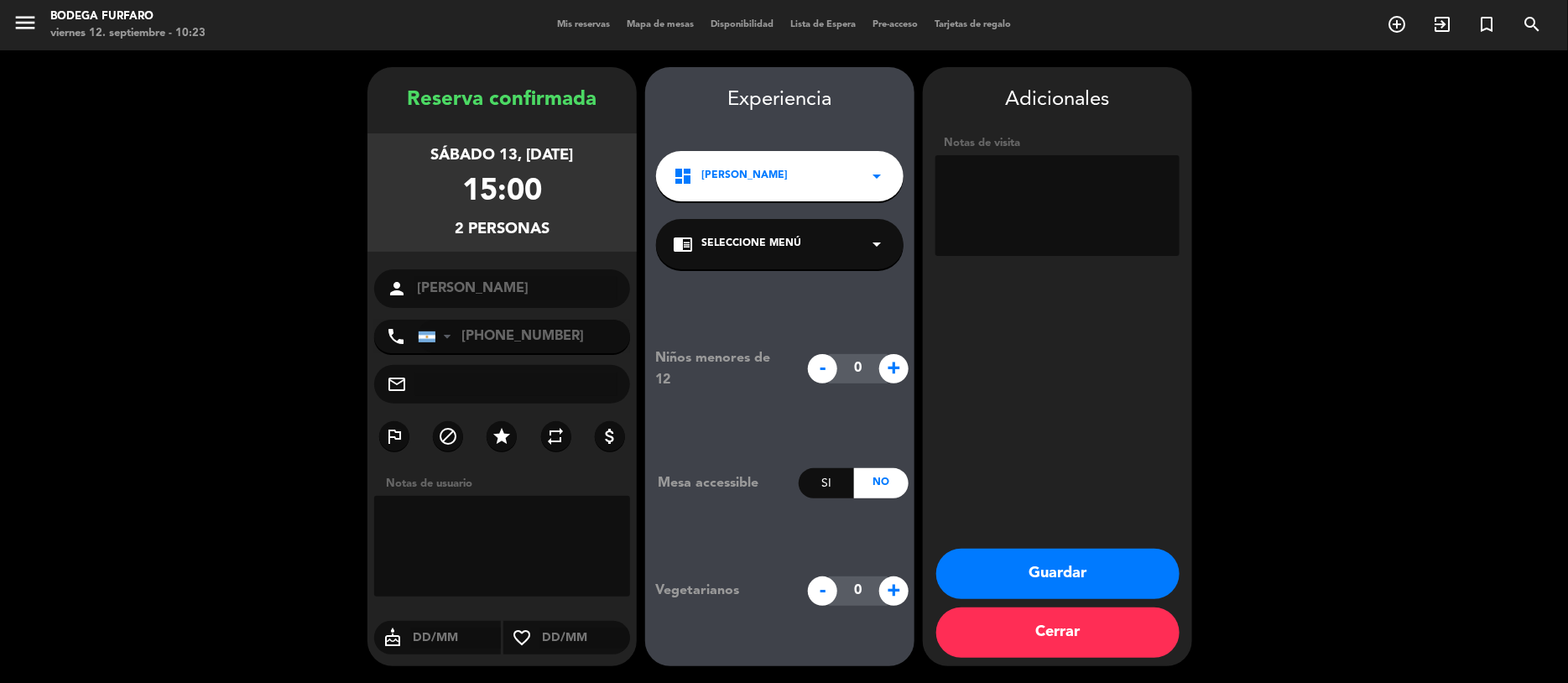
click at [844, 249] on div "chrome_reader_mode Seleccione Menú arrow_drop_down" at bounding box center [780, 244] width 247 height 50
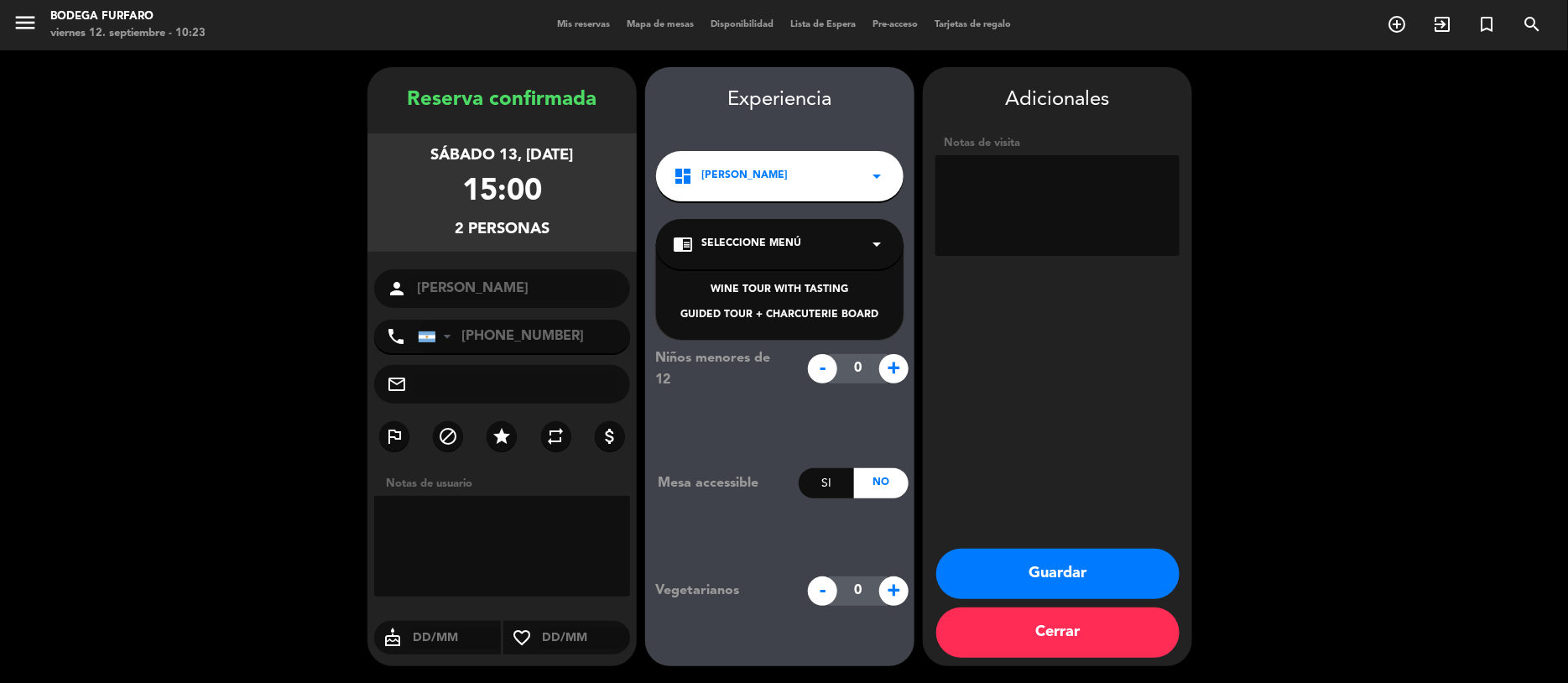
click at [825, 285] on div "WINE TOUR WITH TASTING" at bounding box center [780, 289] width 214 height 17
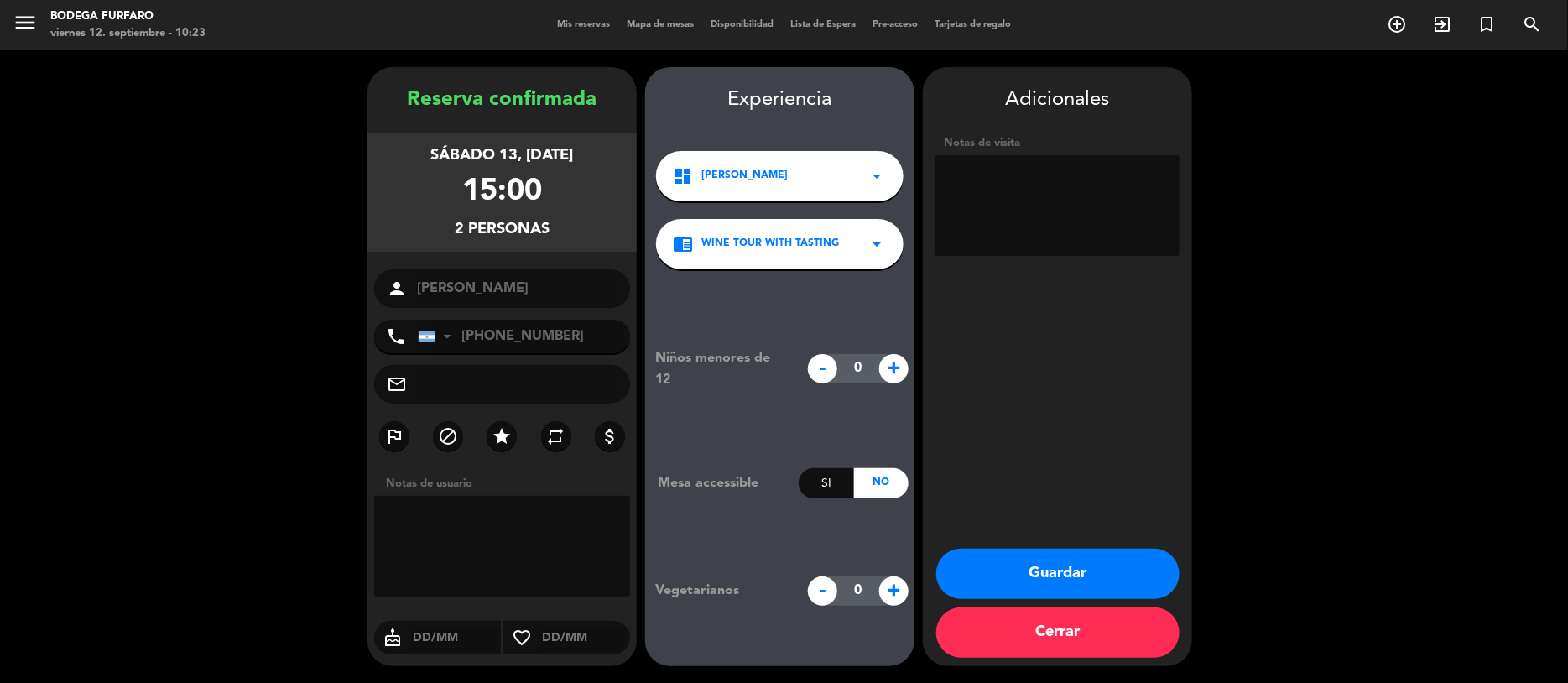
click at [1093, 567] on button "Guardar" at bounding box center [1059, 574] width 244 height 50
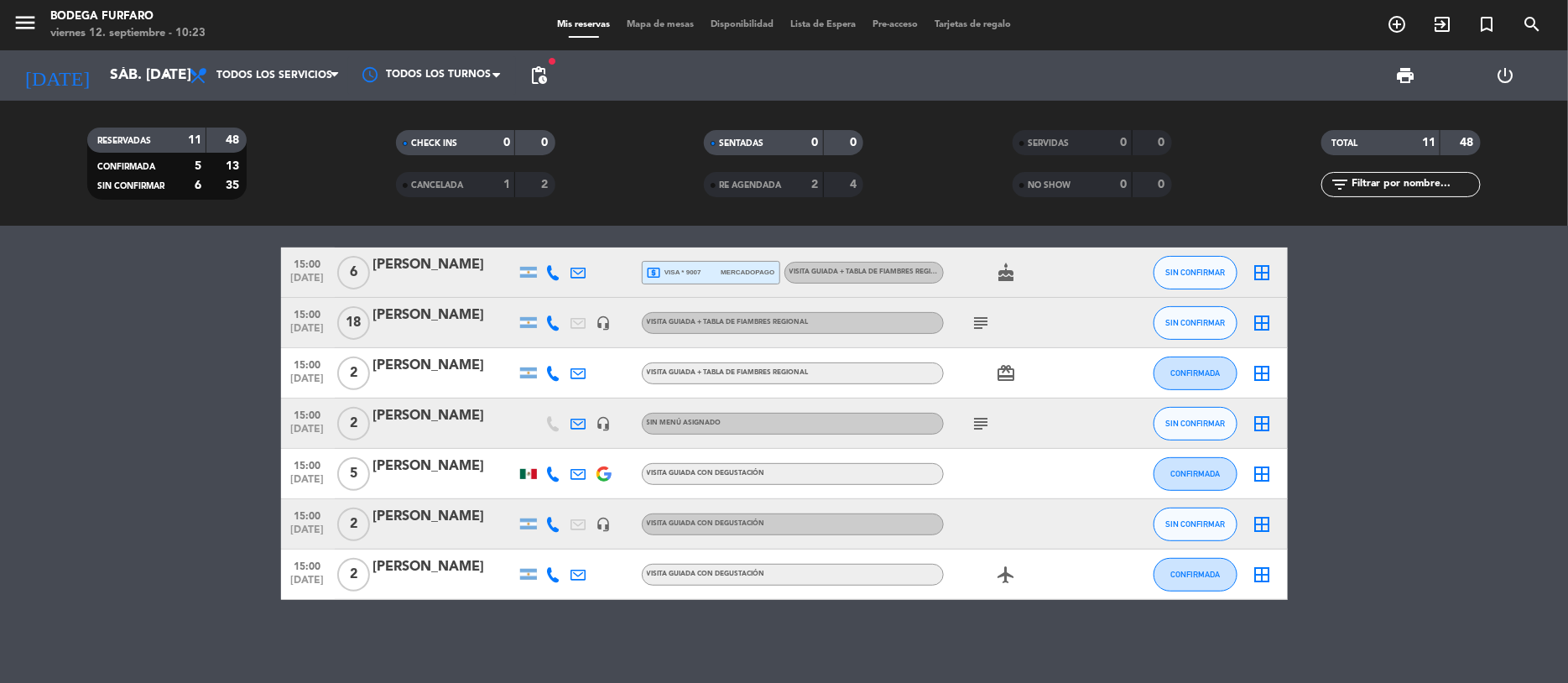
scroll to position [240, 0]
click at [464, 520] on div "[PERSON_NAME]" at bounding box center [445, 515] width 143 height 22
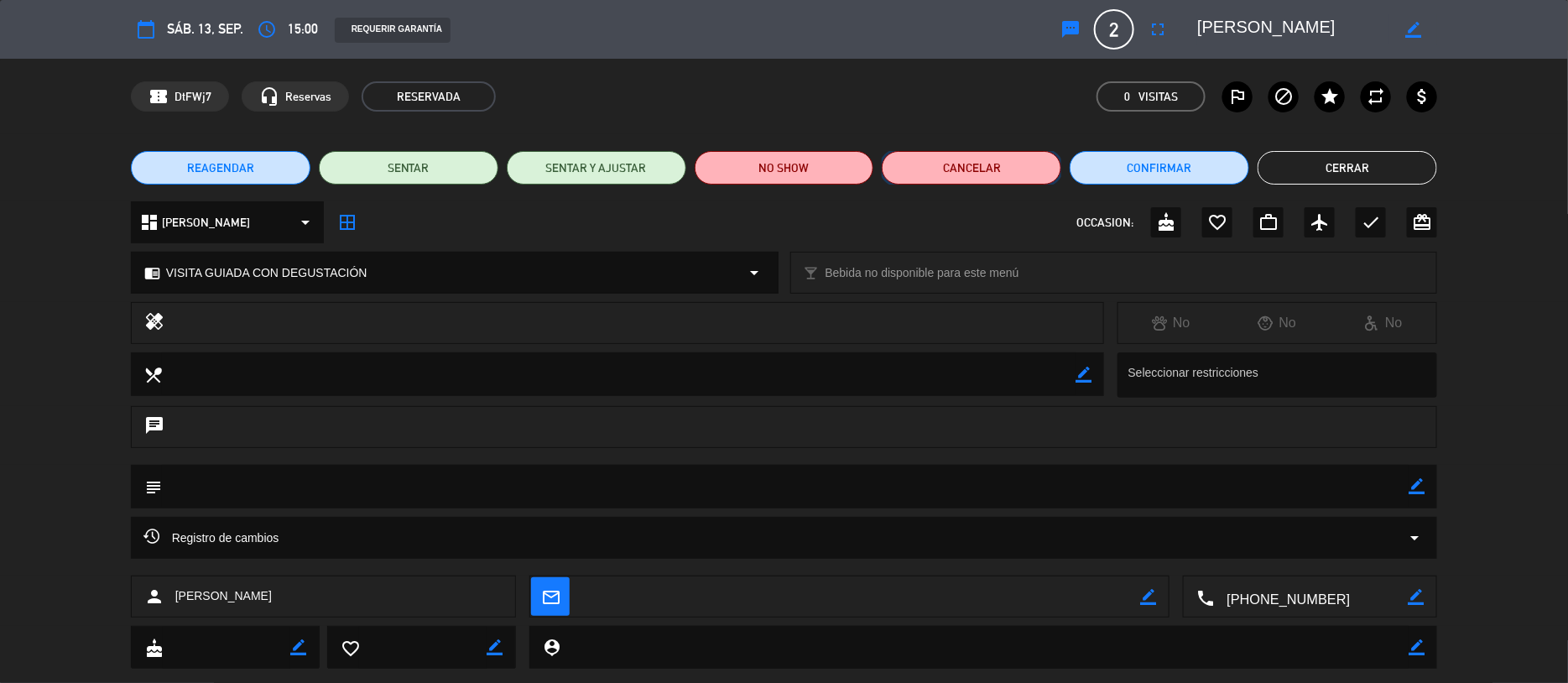
click at [983, 161] on button "Cancelar" at bounding box center [971, 168] width 179 height 34
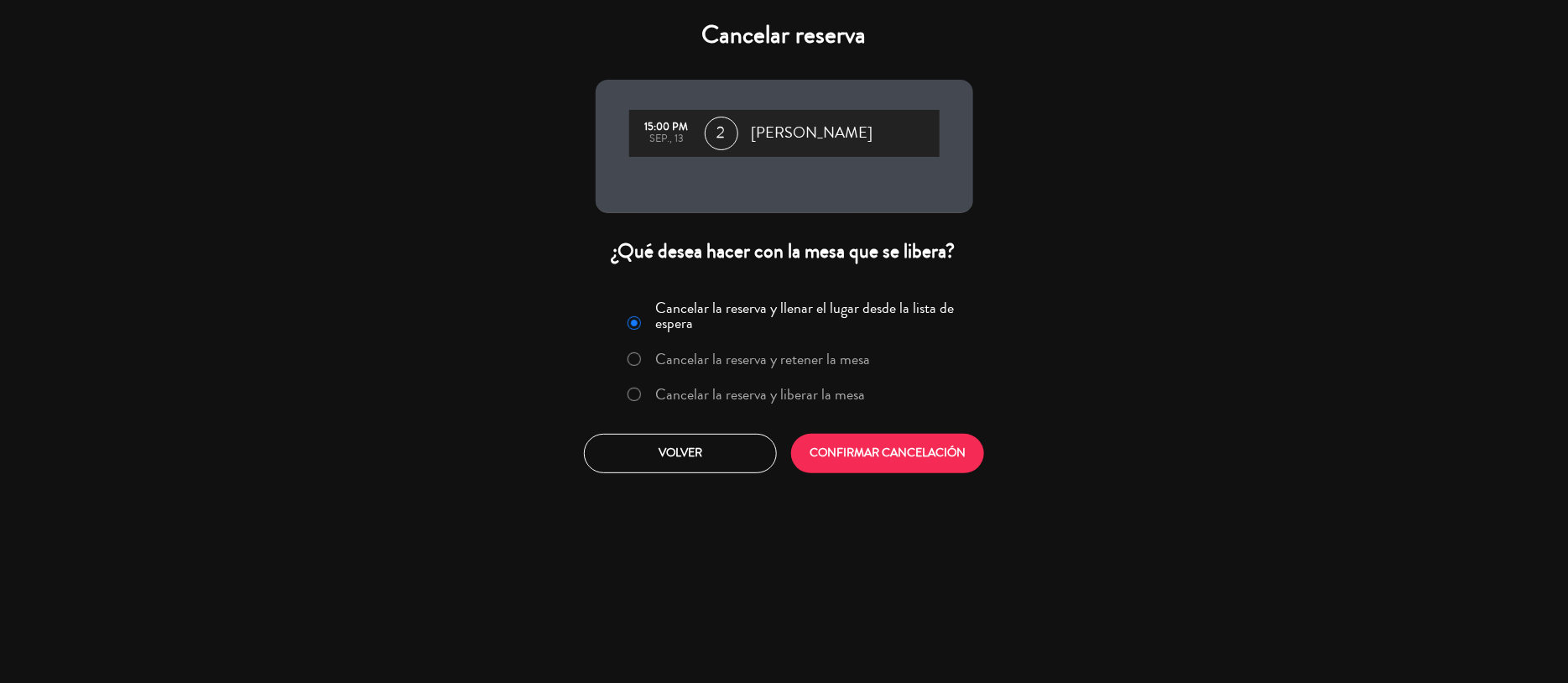
click at [650, 396] on label "Cancelar la reserva y liberar la mesa" at bounding box center [746, 394] width 255 height 30
click at [832, 454] on button "CONFIRMAR CANCELACIÓN" at bounding box center [887, 453] width 193 height 40
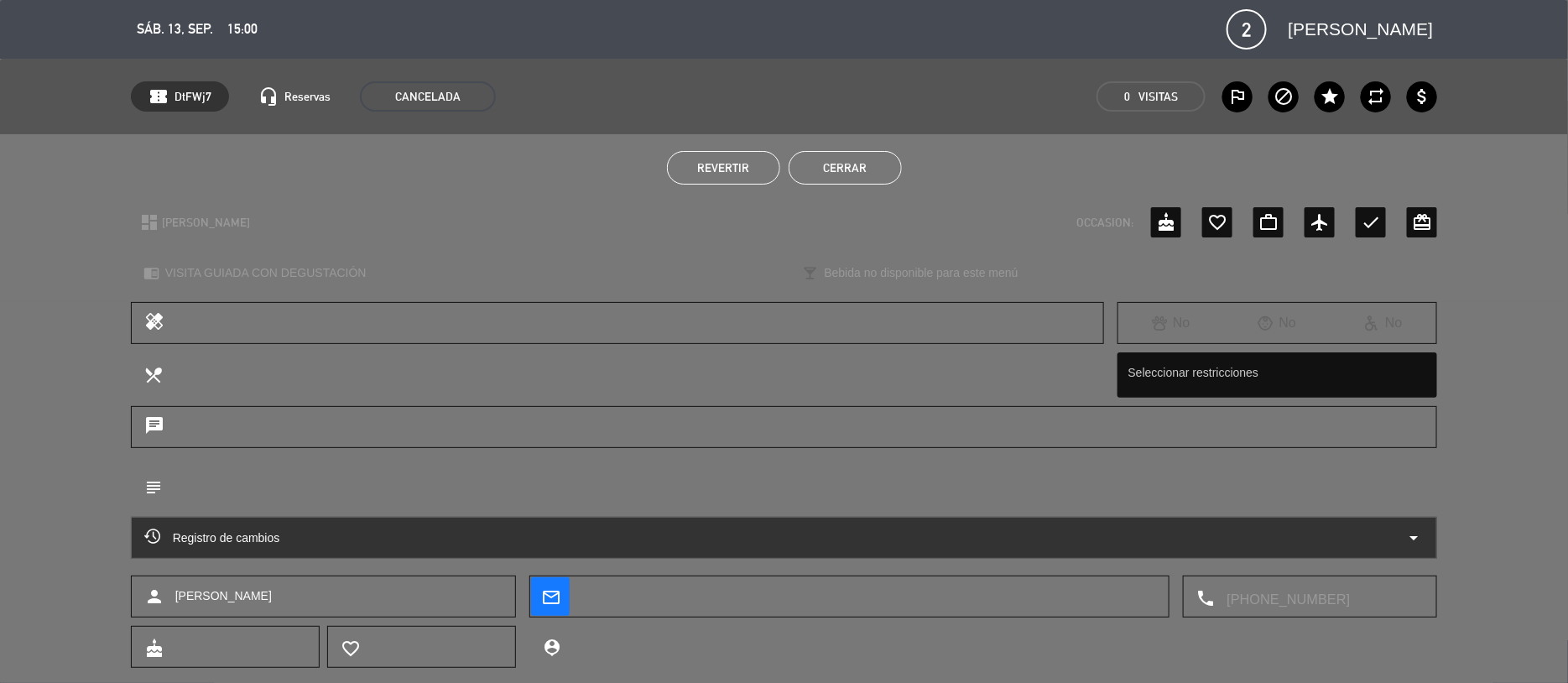
click at [866, 161] on button "Cerrar" at bounding box center [845, 168] width 113 height 34
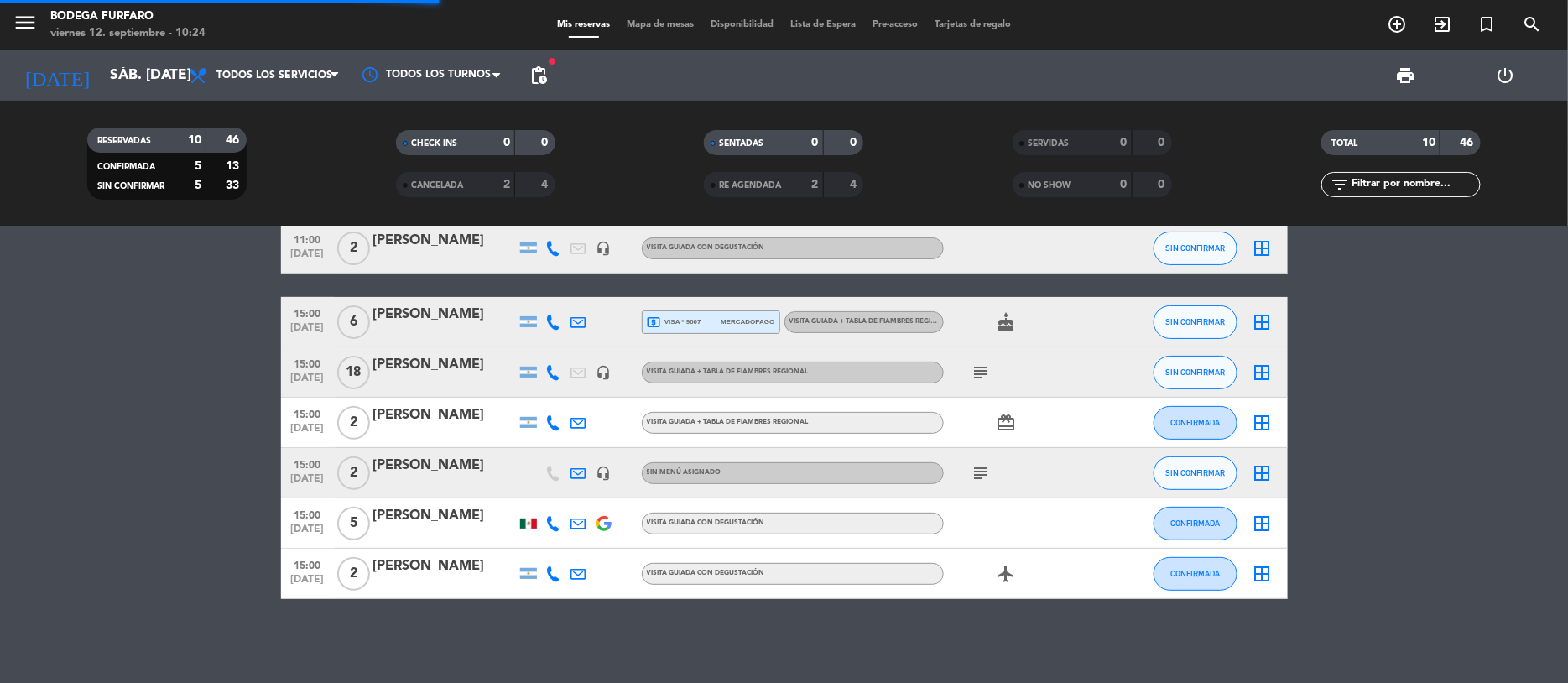
scroll to position [190, 0]
click at [529, 71] on span "pending_actions" at bounding box center [539, 75] width 20 height 20
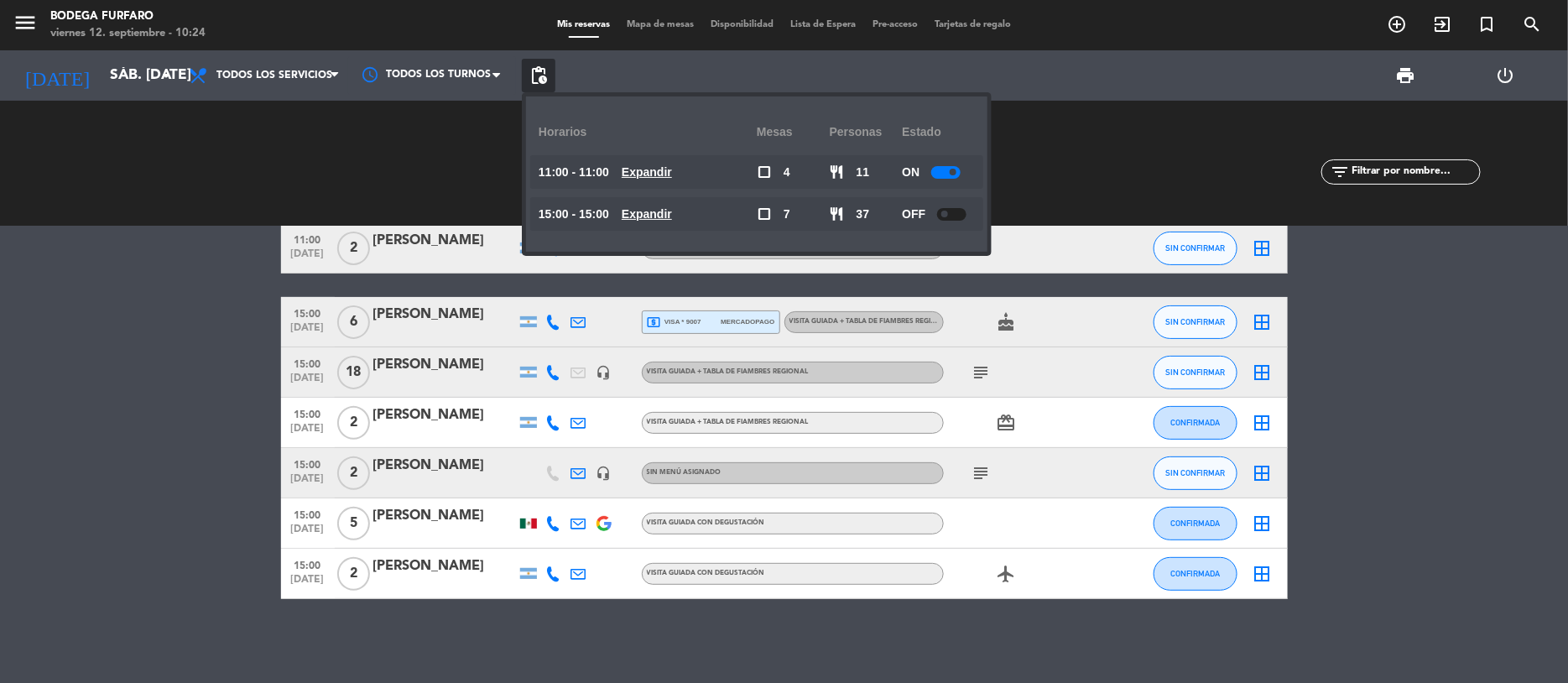
click at [1427, 395] on bookings-row "11:00 [DATE] 2 [PERSON_NAME] VISITA GUIADA + TABLA DE FIAMBRES REGIONAL card_gi…" at bounding box center [784, 335] width 1568 height 527
